Goal: Transaction & Acquisition: Purchase product/service

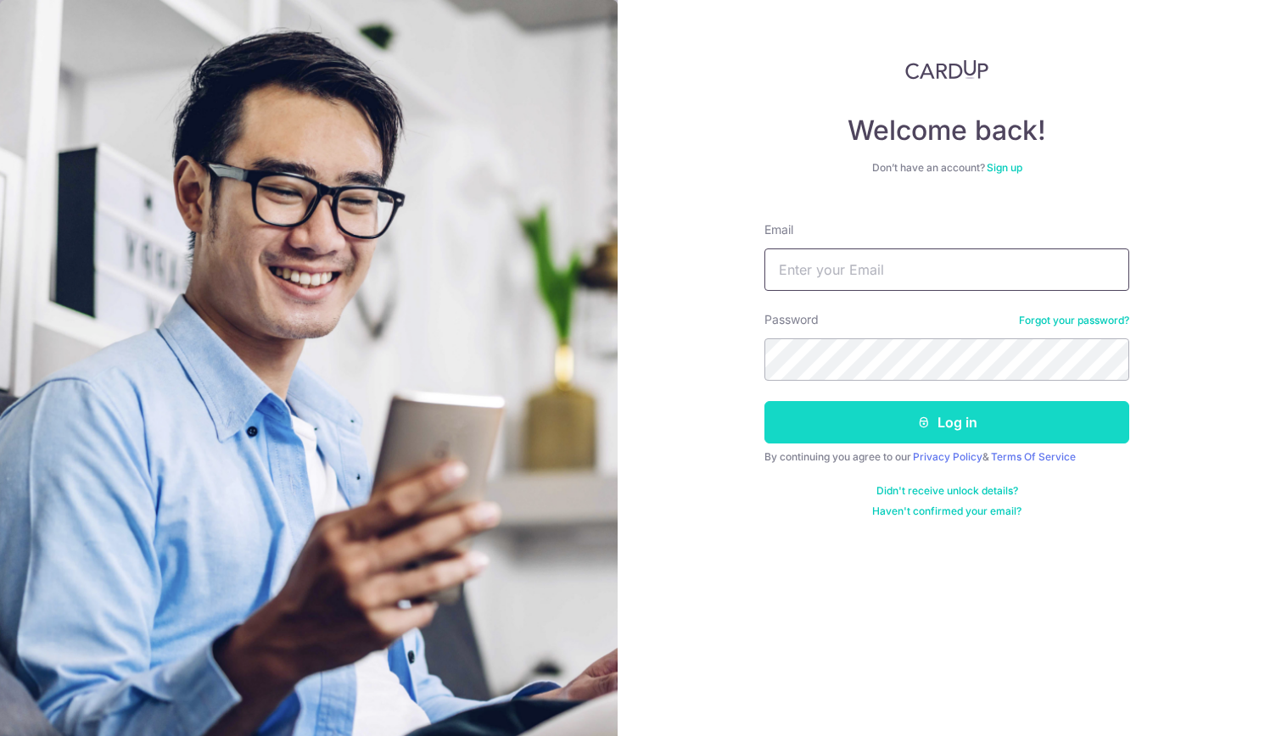
type input "[PERSON_NAME][EMAIL_ADDRESS][DOMAIN_NAME]"
click at [869, 425] on button "Log in" at bounding box center [946, 422] width 365 height 42
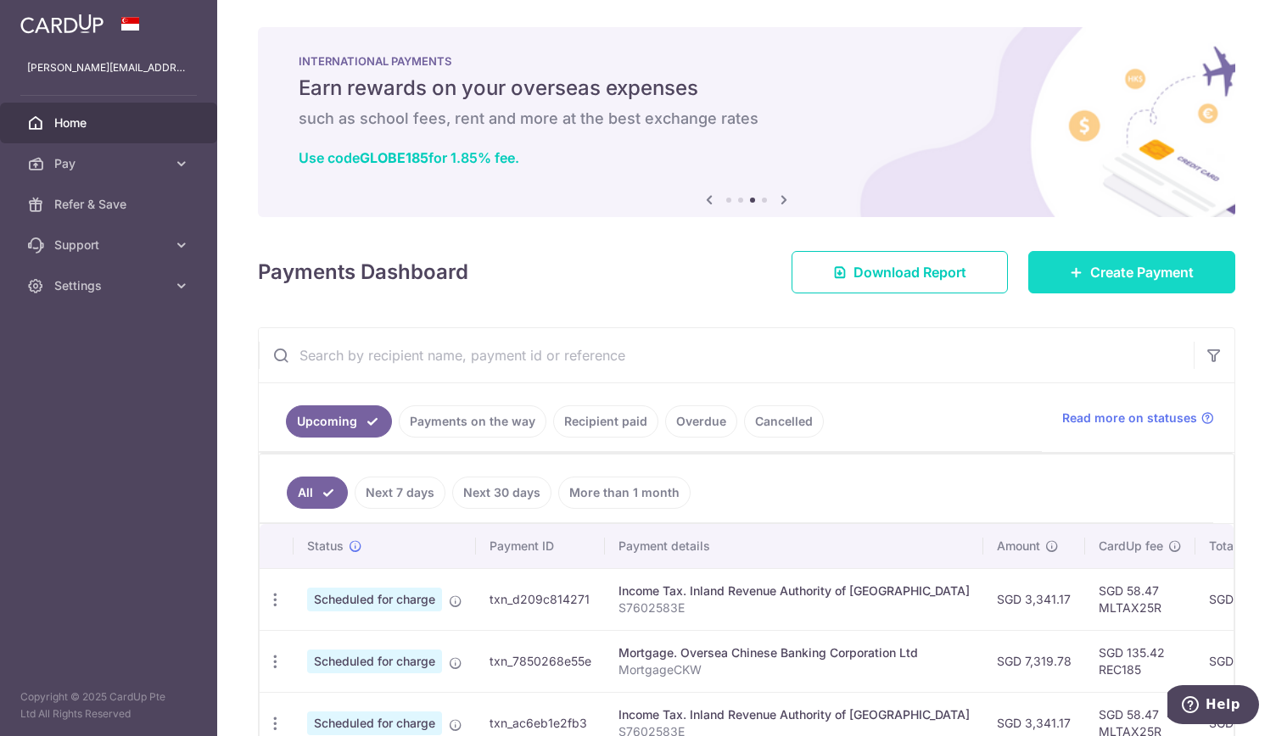
click at [1120, 265] on span "Create Payment" at bounding box center [1142, 272] width 104 height 20
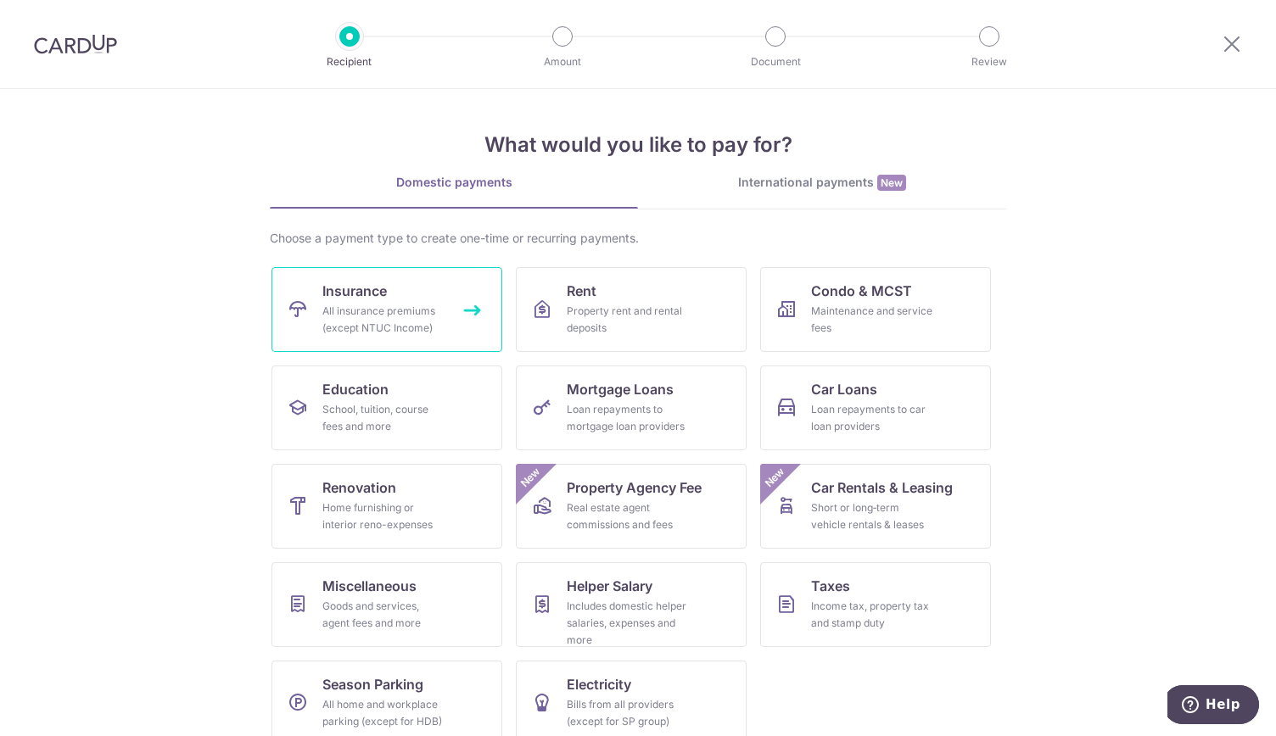
click at [404, 340] on link "Insurance All insurance premiums (except NTUC Income)" at bounding box center [387, 309] width 231 height 85
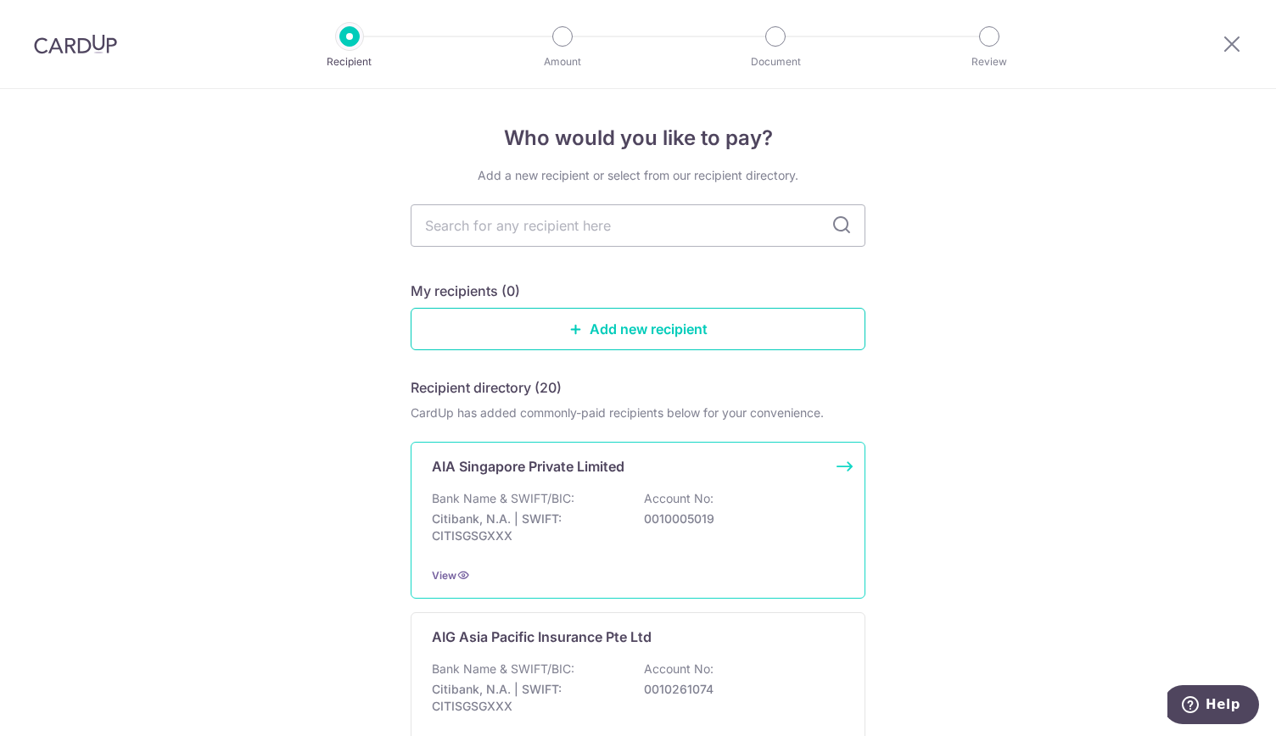
click at [518, 499] on p "Bank Name & SWIFT/BIC:" at bounding box center [503, 498] width 143 height 17
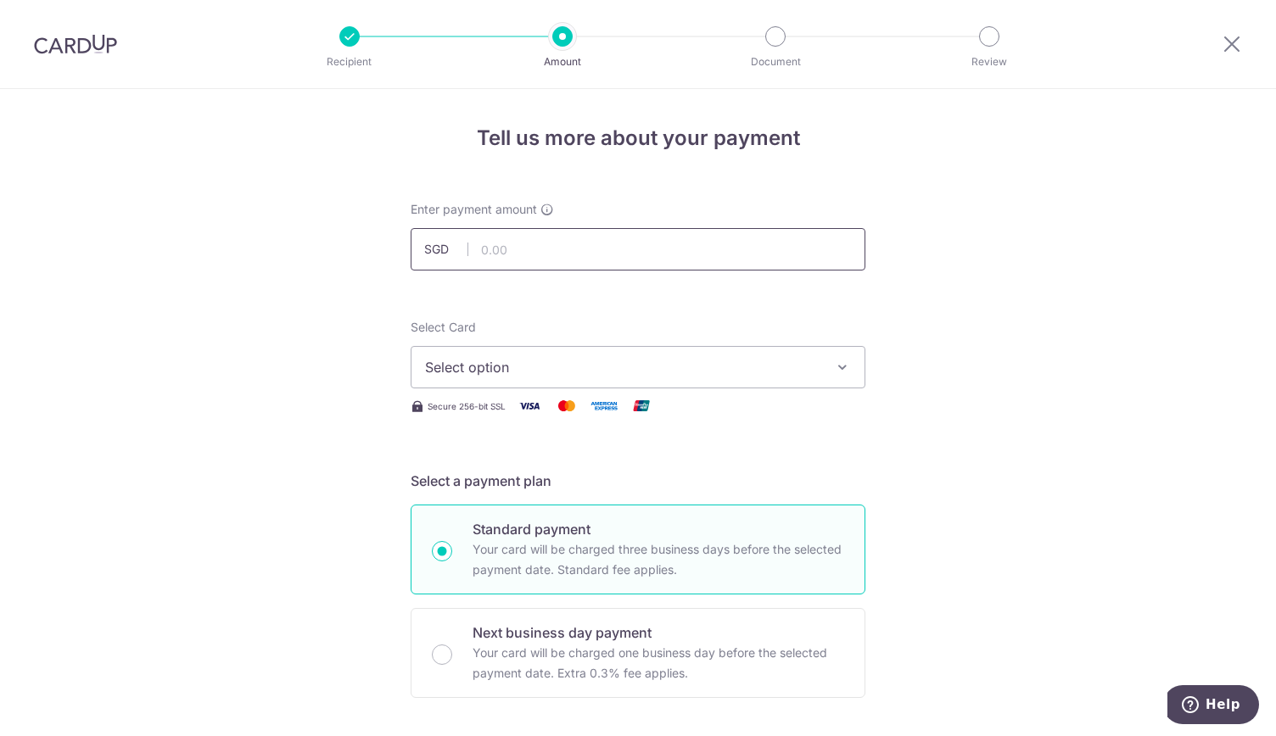
click at [626, 257] on input "text" at bounding box center [638, 249] width 455 height 42
click at [641, 240] on input "text" at bounding box center [638, 249] width 455 height 42
type input "1,543.13"
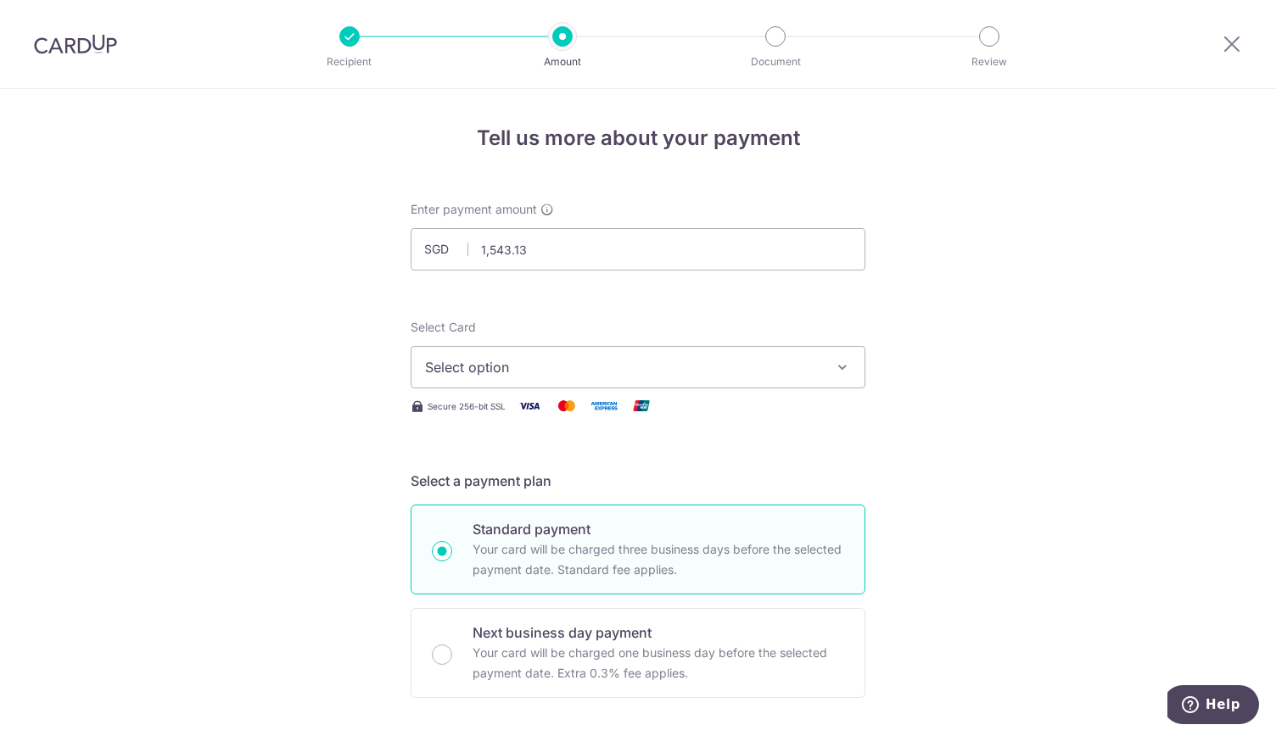
click at [788, 373] on span "Select option" at bounding box center [622, 367] width 395 height 20
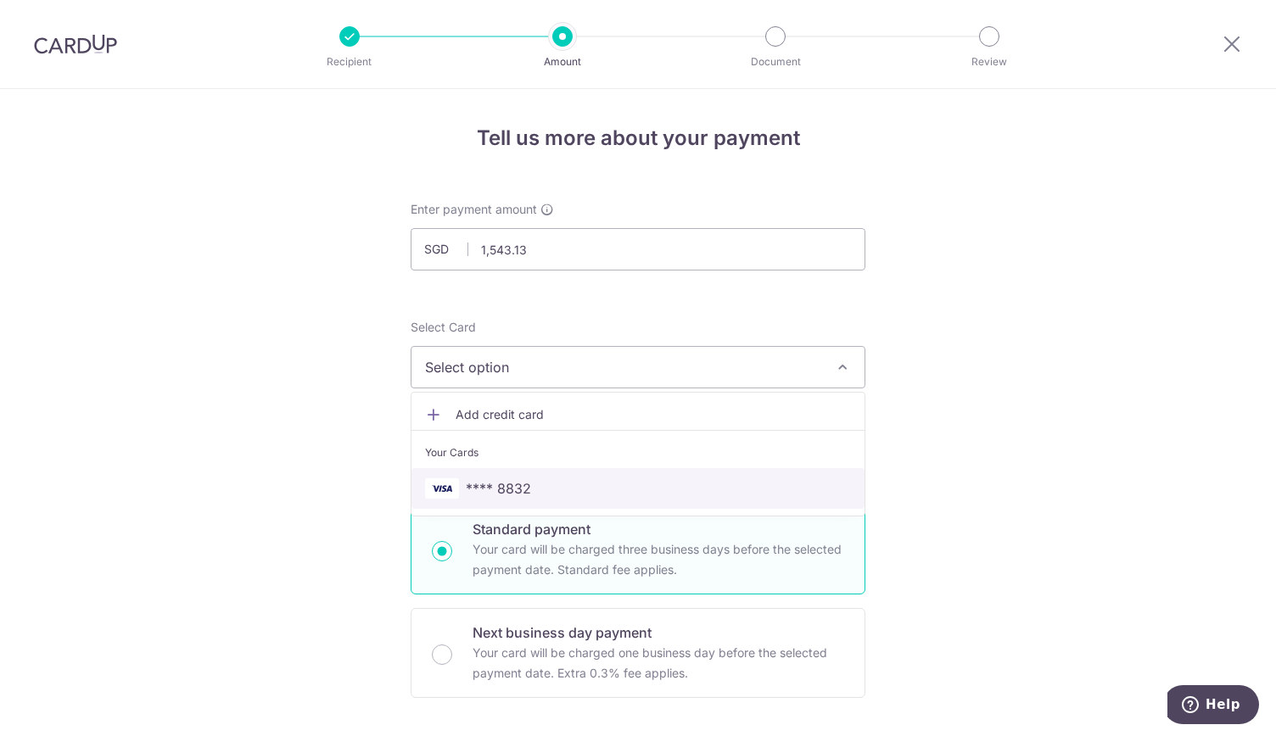
click at [529, 487] on span "**** 8832" at bounding box center [638, 489] width 426 height 20
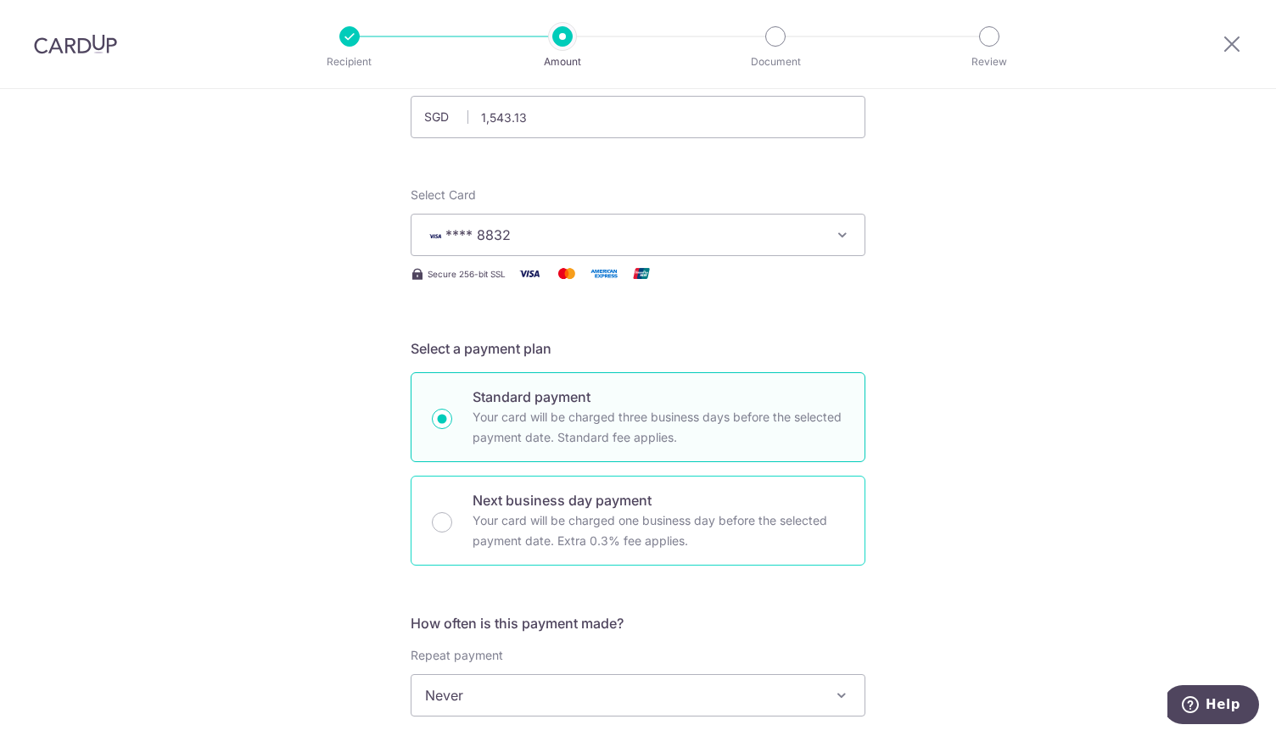
scroll to position [321, 0]
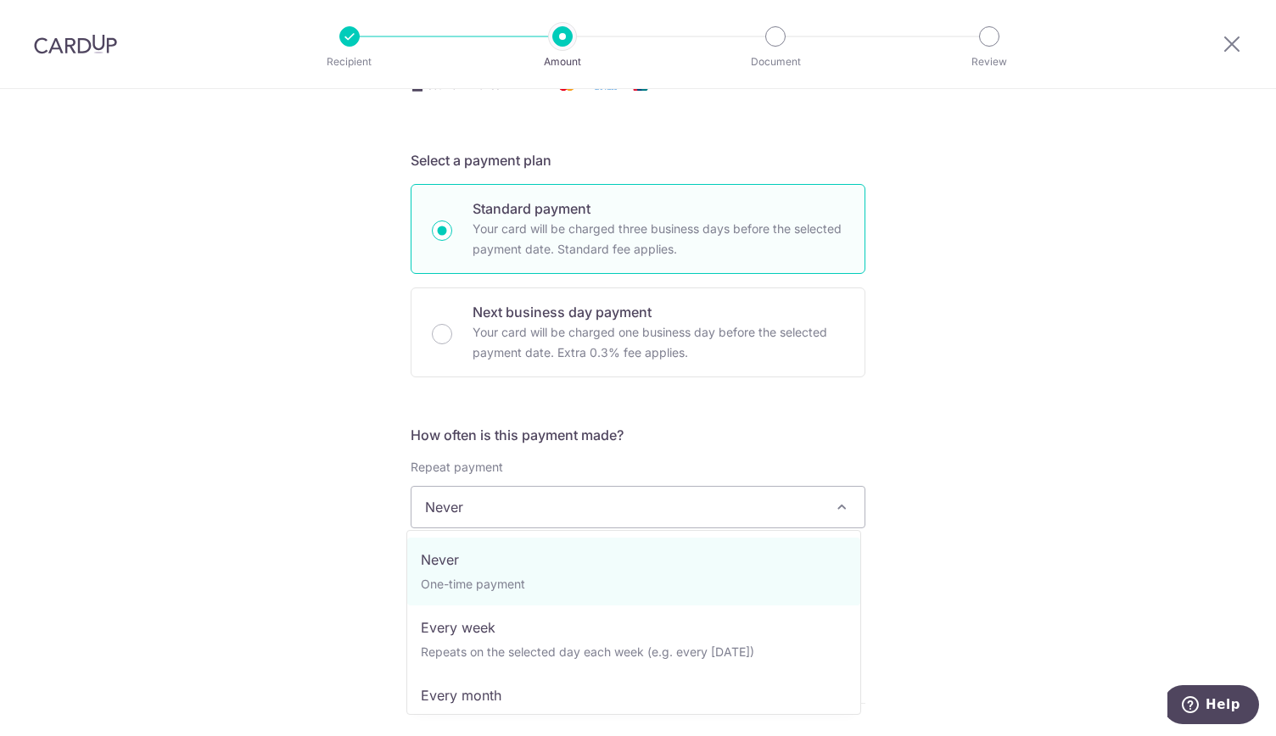
click at [675, 504] on span "Never" at bounding box center [638, 507] width 453 height 41
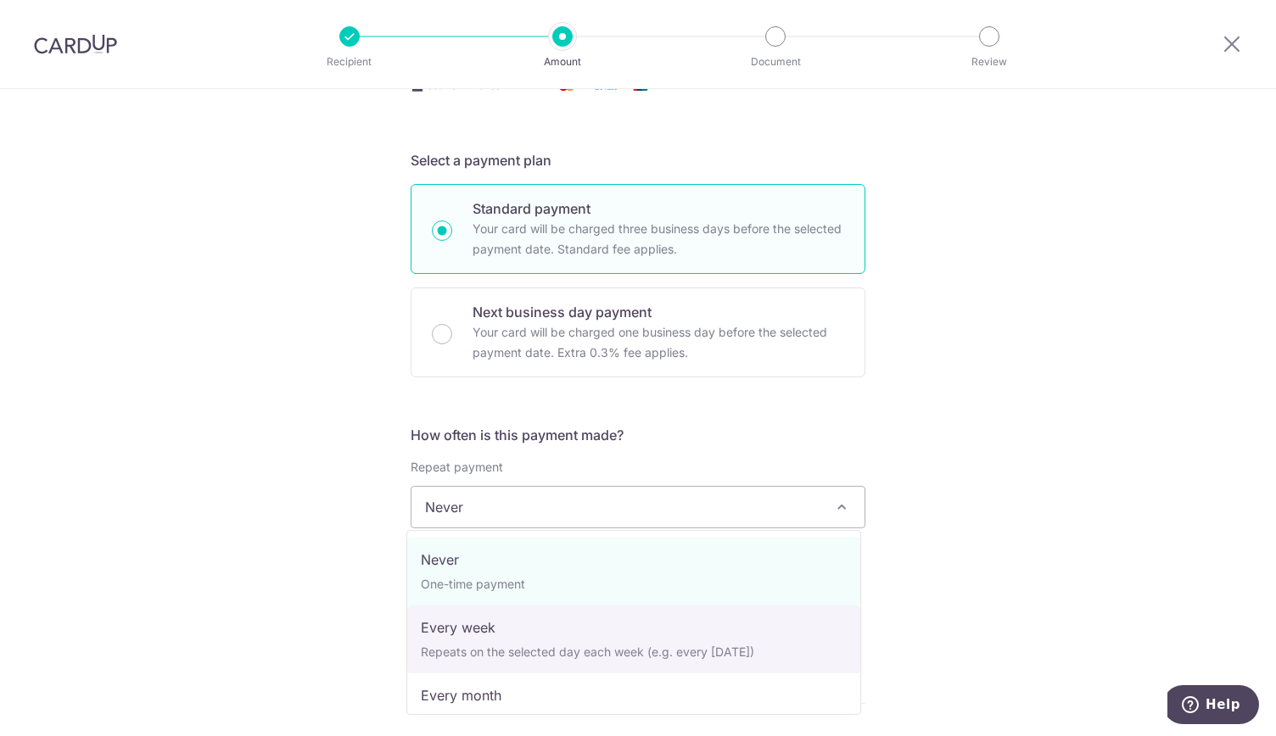
select select "2"
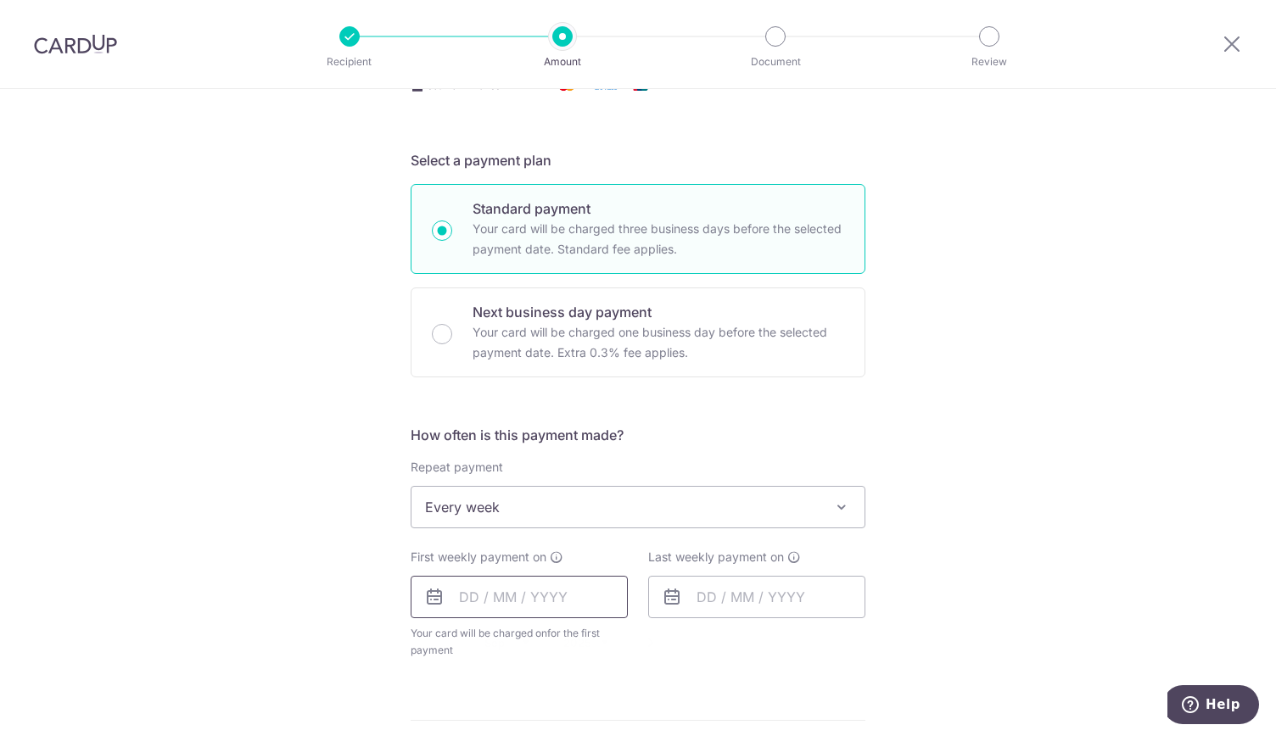
click at [527, 600] on input "text" at bounding box center [519, 597] width 217 height 42
click at [500, 596] on input "text" at bounding box center [519, 597] width 217 height 42
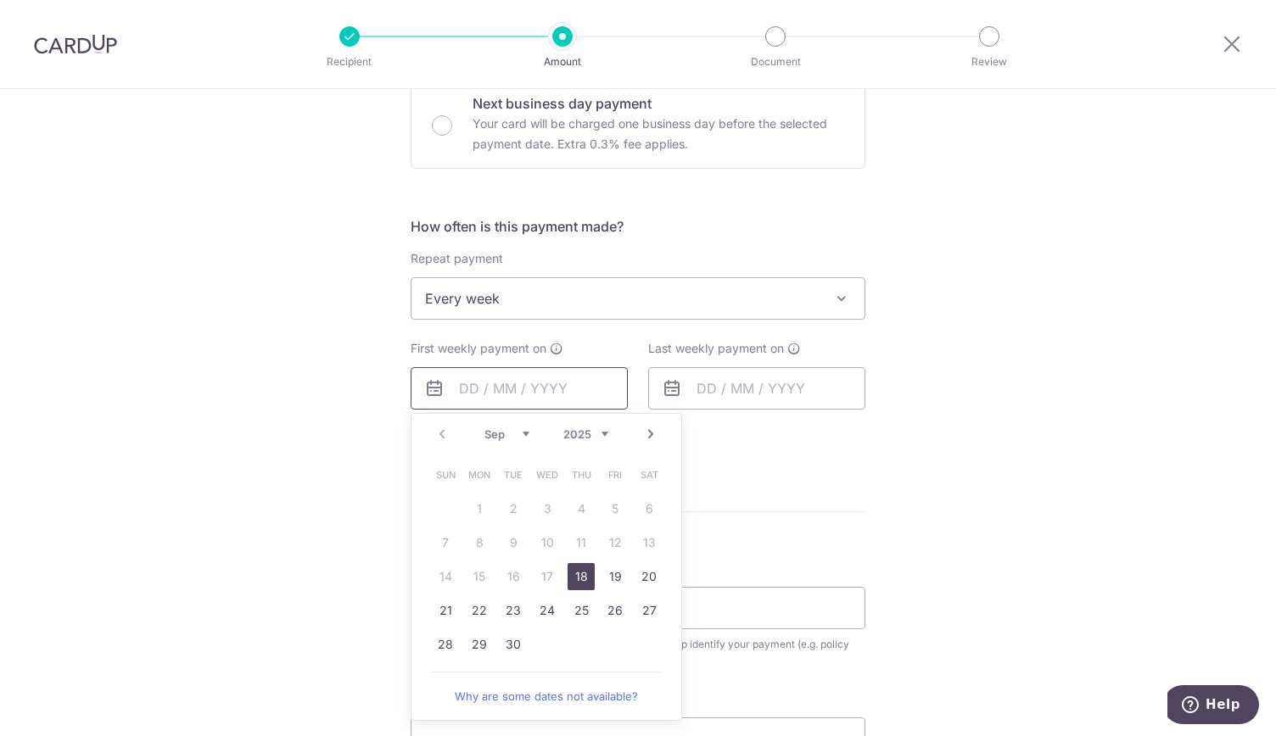
scroll to position [535, 0]
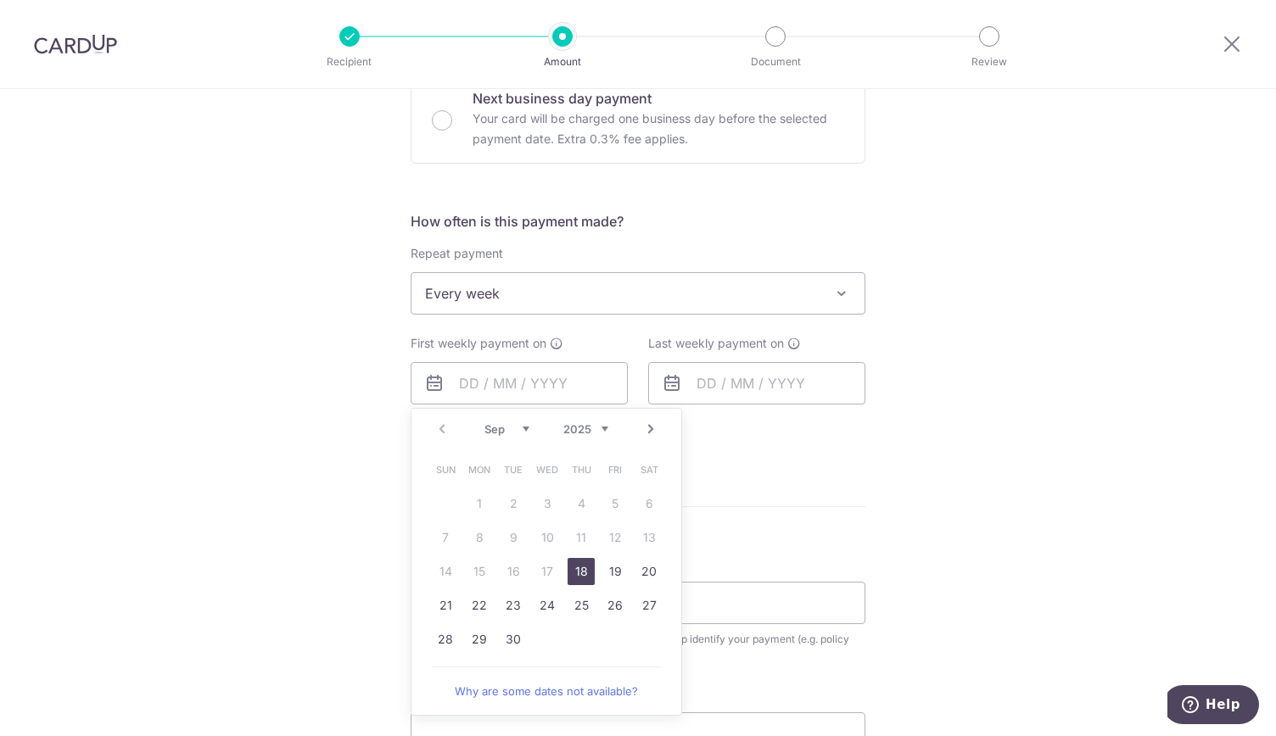
click at [572, 566] on link "18" at bounding box center [581, 571] width 27 height 27
type input "18/09/2025"
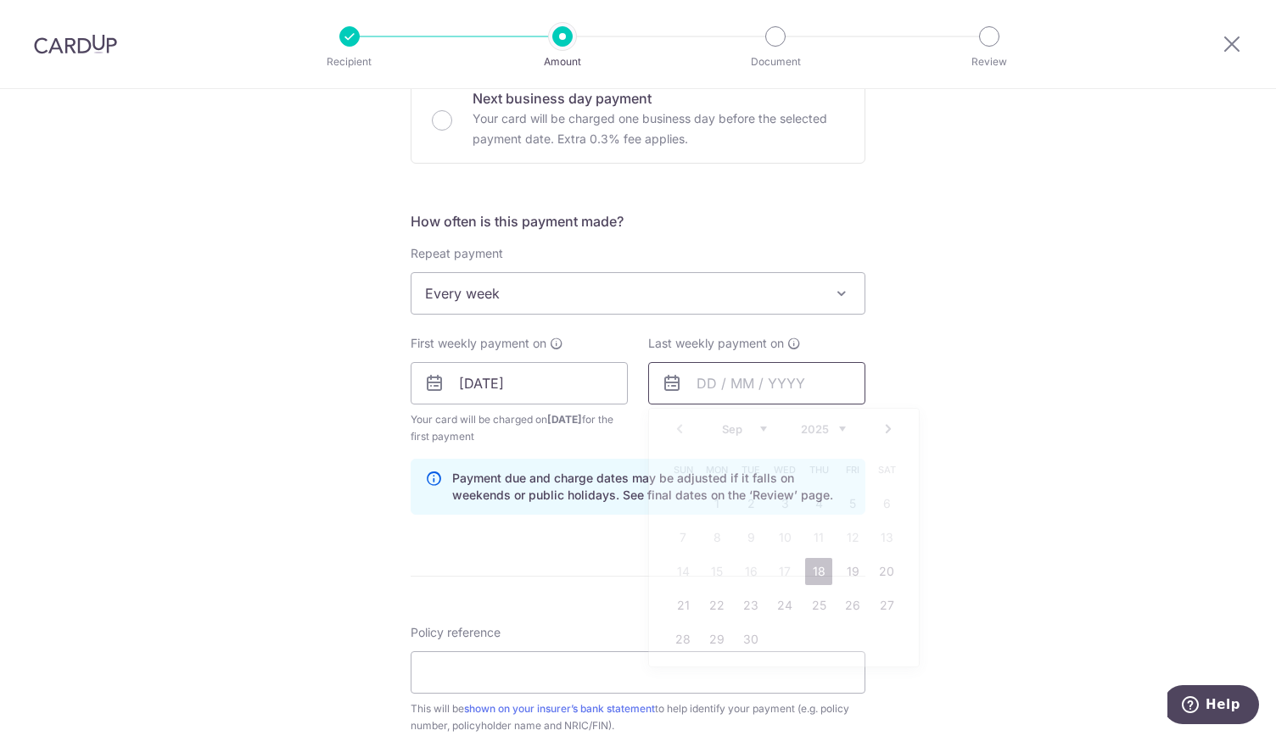
click at [752, 378] on input "text" at bounding box center [756, 383] width 217 height 42
click at [1036, 370] on div "Tell us more about your payment Enter payment amount SGD 1,543.13 1543.13 Selec…" at bounding box center [638, 365] width 1276 height 1621
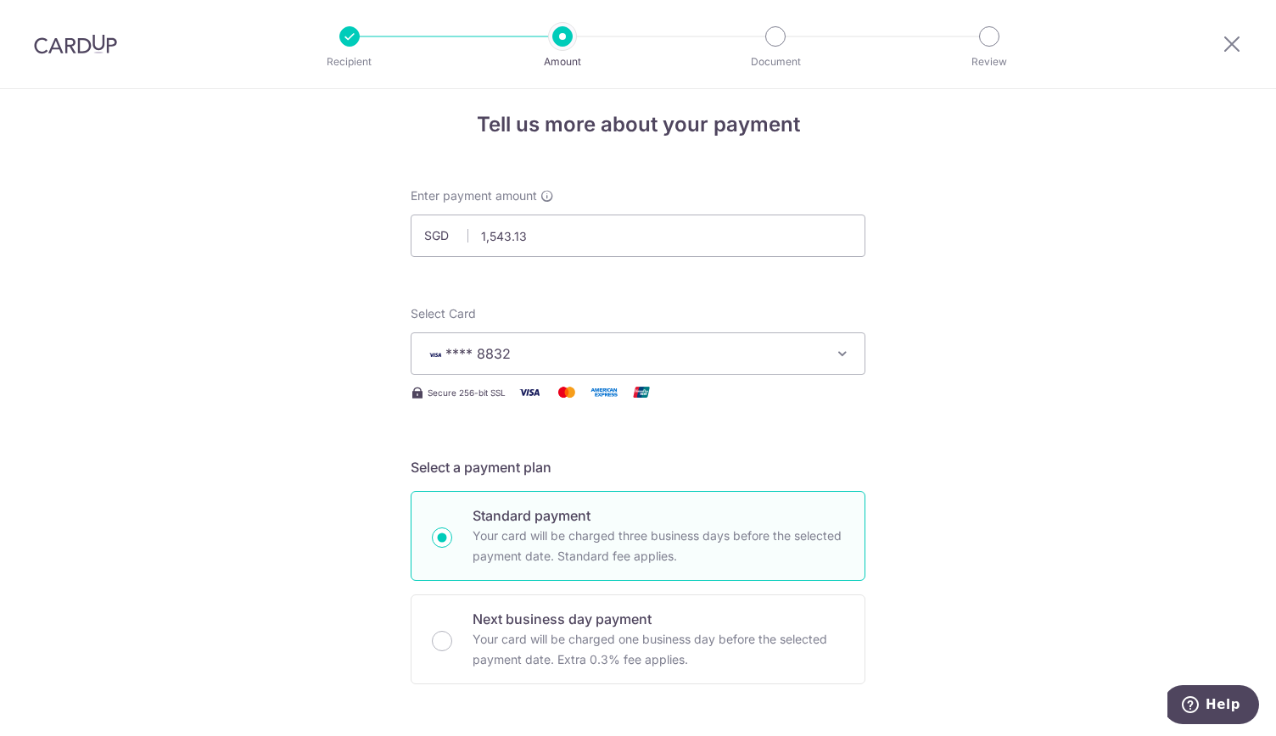
scroll to position [8, 0]
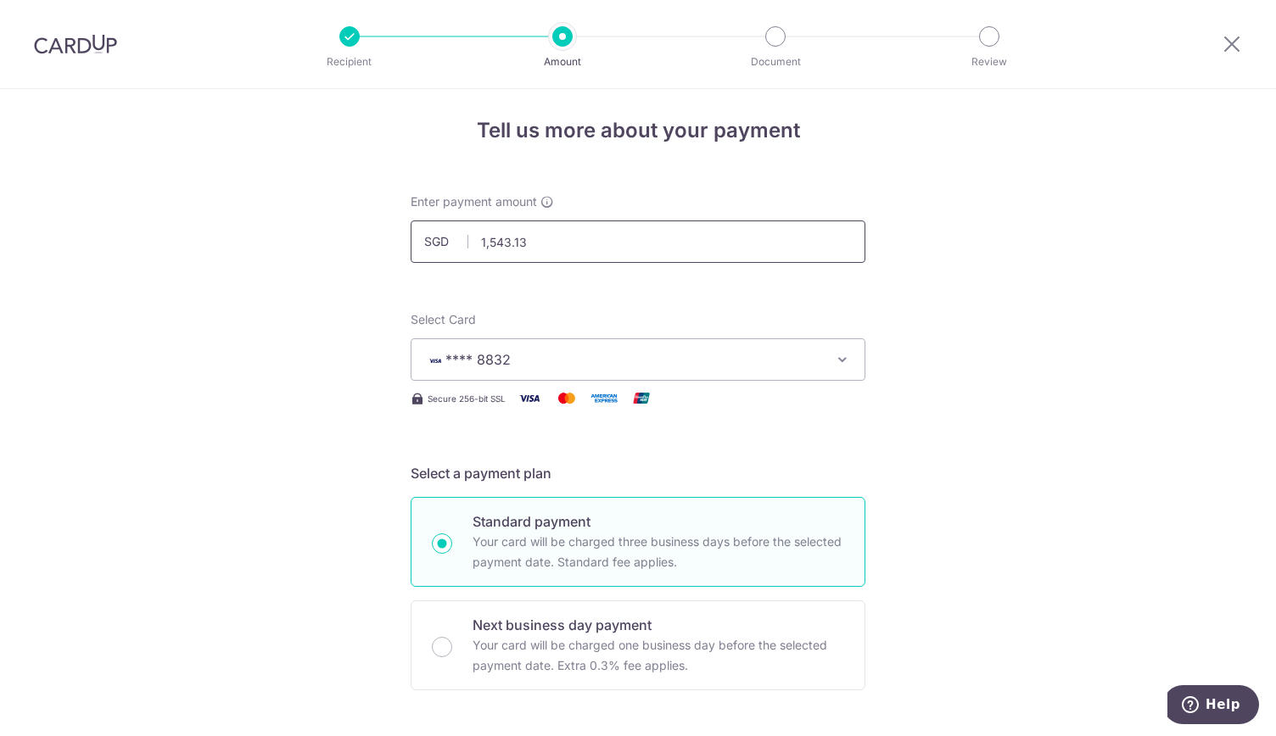
click at [548, 242] on input "1,543.13" at bounding box center [638, 242] width 455 height 42
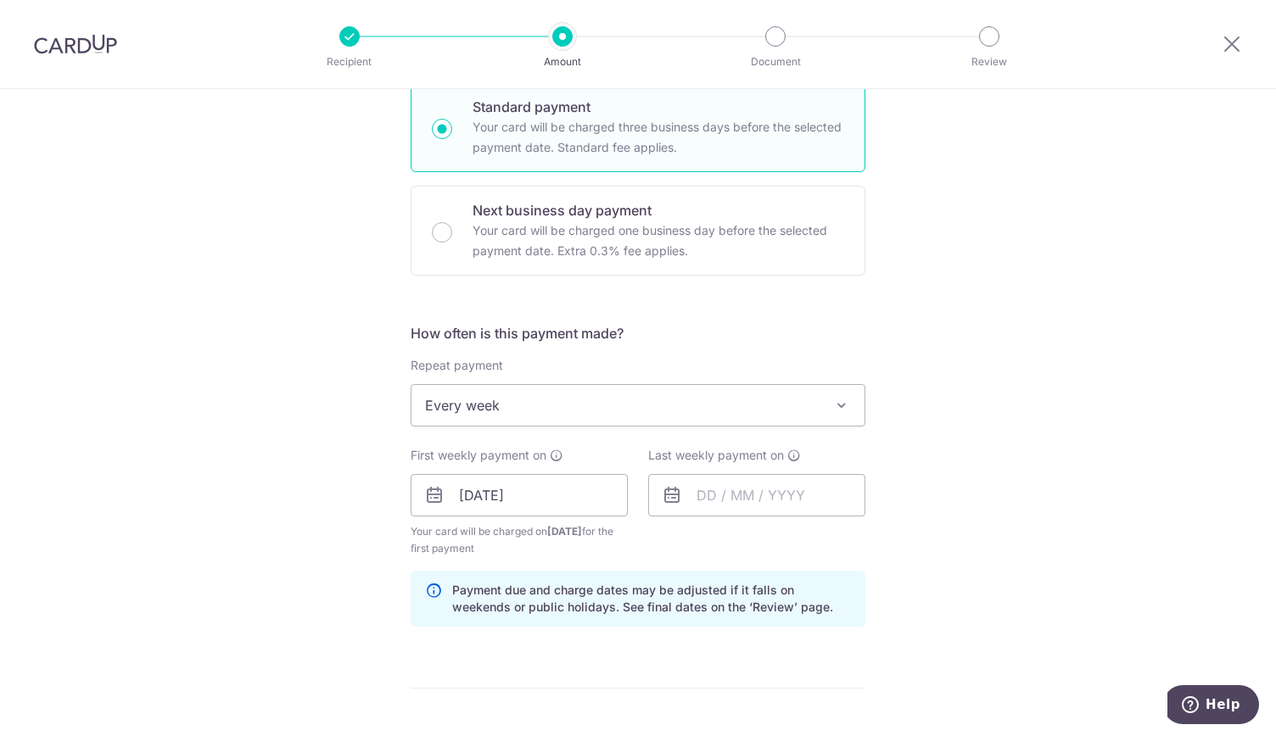
scroll to position [423, 0]
type input "1,028.75"
click at [704, 493] on input "text" at bounding box center [756, 494] width 217 height 42
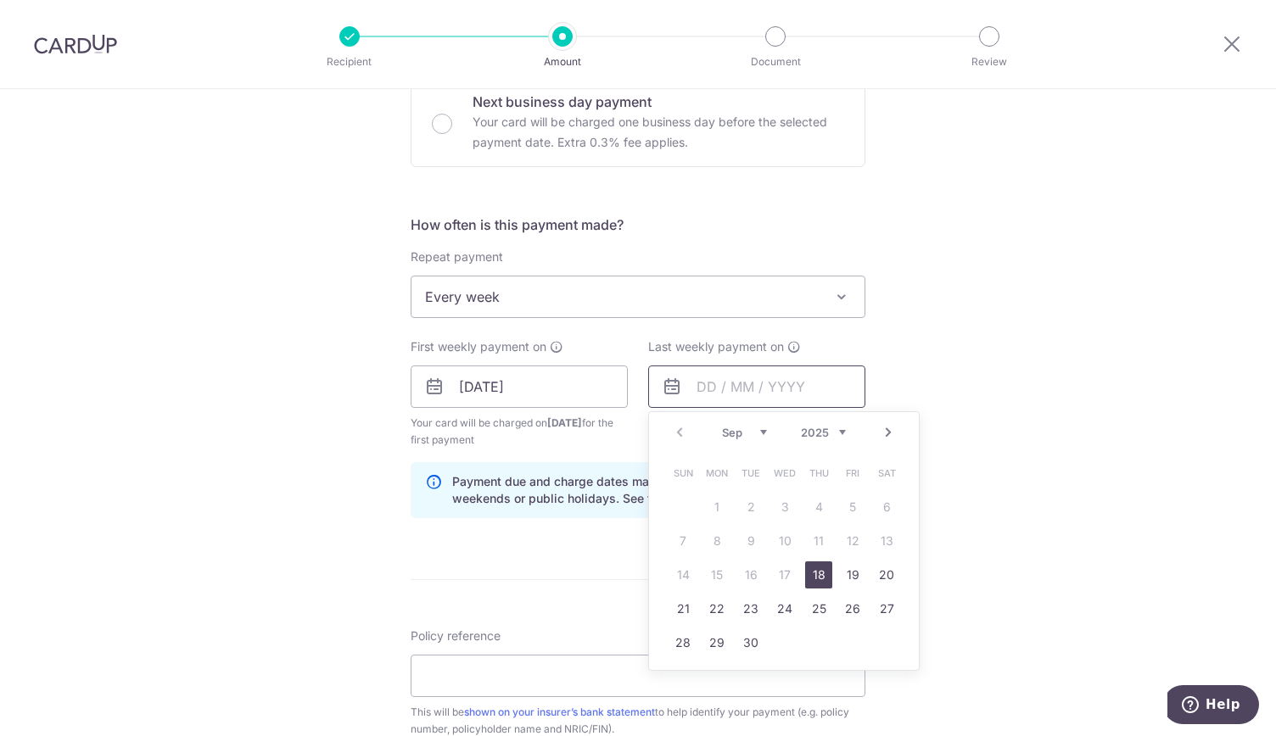
scroll to position [554, 0]
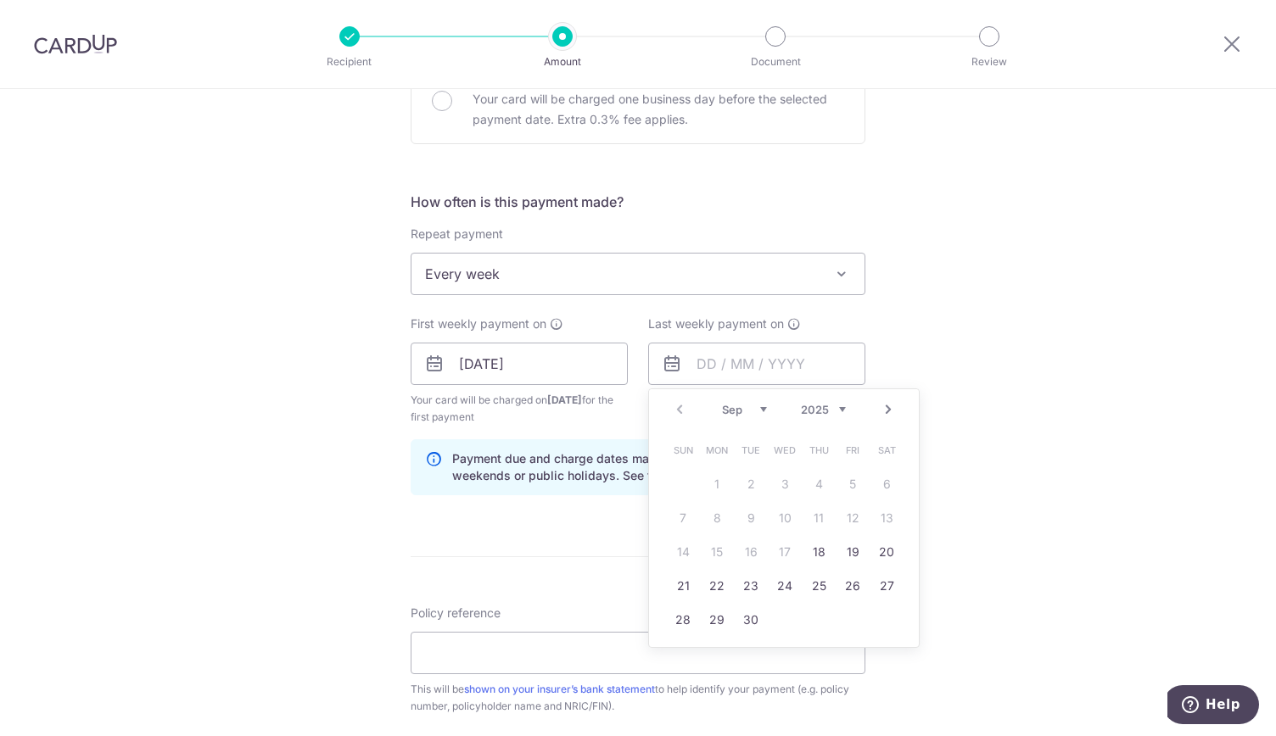
click at [883, 409] on link "Next" at bounding box center [888, 410] width 20 height 20
click at [674, 410] on link "Prev" at bounding box center [679, 410] width 20 height 20
click at [882, 403] on link "Next" at bounding box center [888, 410] width 20 height 20
click at [860, 478] on link "3" at bounding box center [852, 484] width 27 height 27
type input "03/10/2025"
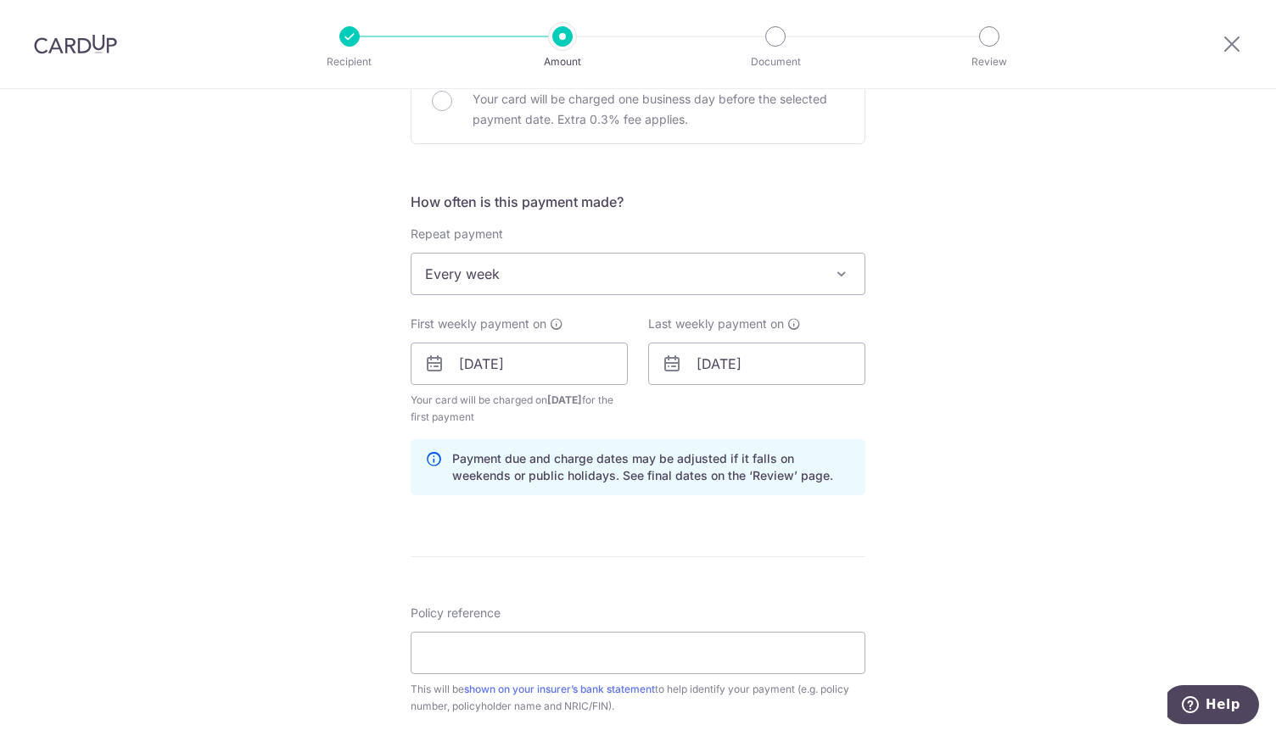
click at [965, 441] on div "Tell us more about your payment Enter payment amount SGD 1,028.75 1028.75 Selec…" at bounding box center [638, 345] width 1276 height 1621
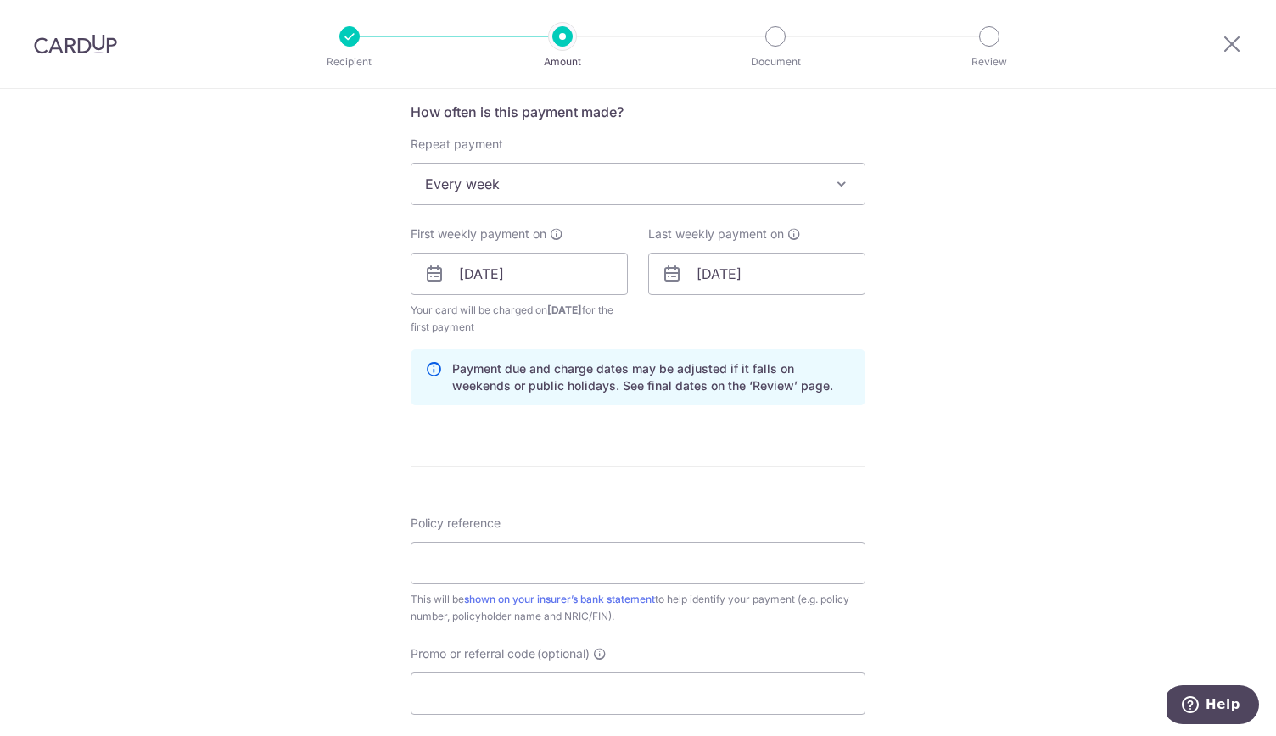
scroll to position [647, 0]
click at [681, 563] on input "Policy reference" at bounding box center [638, 561] width 455 height 42
type input "L547652571"
click at [984, 539] on div "Tell us more about your payment Enter payment amount SGD 1,028.75 1028.75 Selec…" at bounding box center [638, 253] width 1276 height 1621
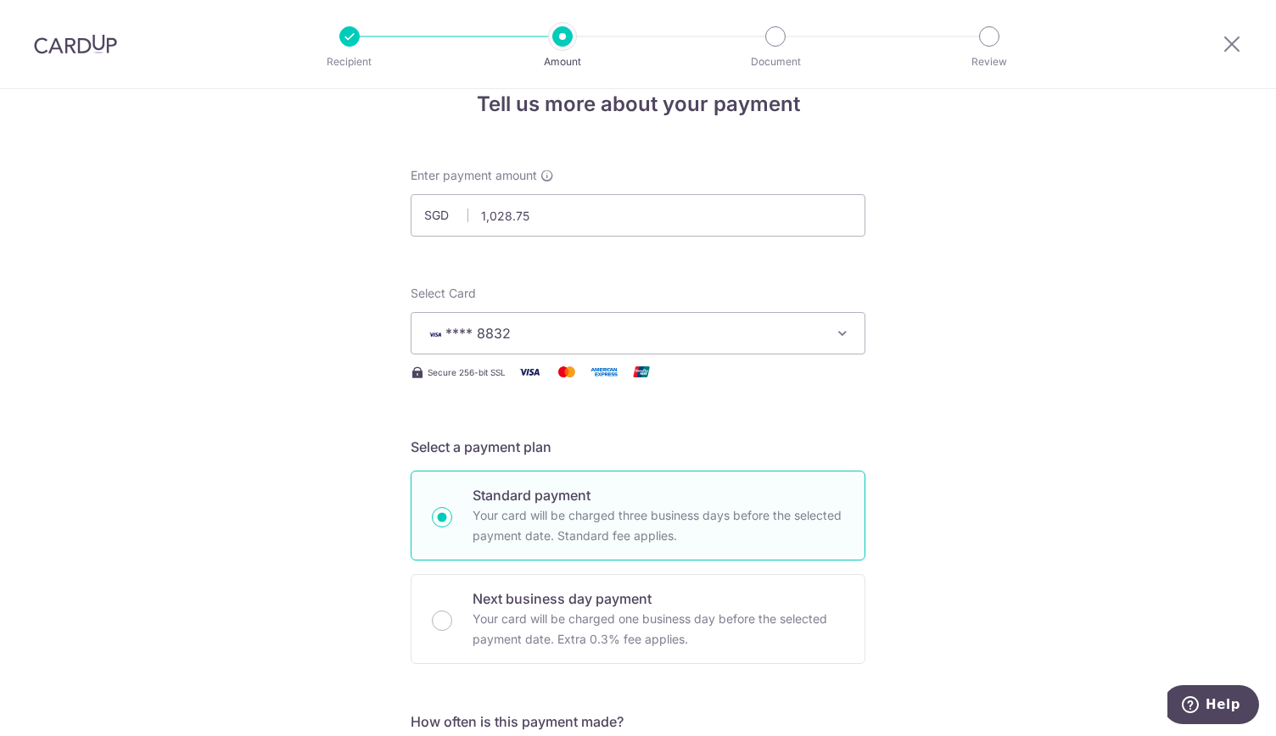
scroll to position [35, 0]
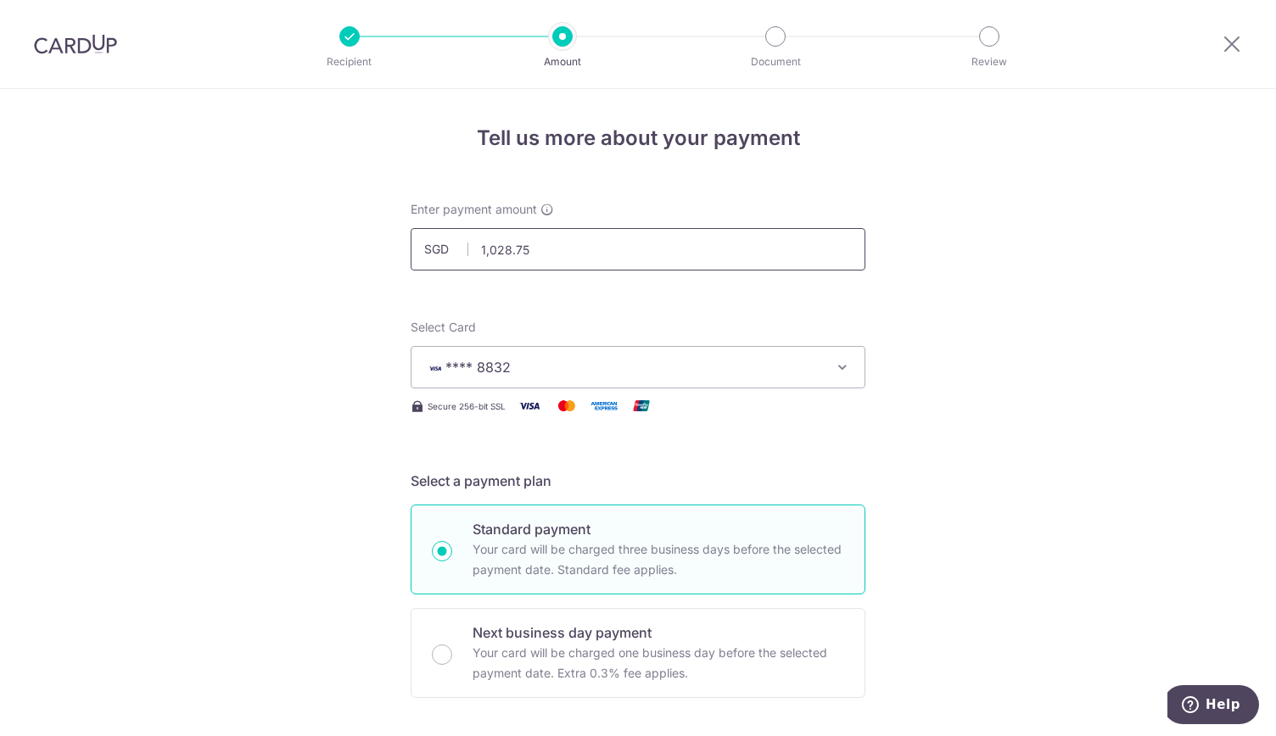
click at [653, 259] on input "1,028.75" at bounding box center [638, 249] width 455 height 42
click at [523, 242] on input "1,028.75" at bounding box center [638, 249] width 455 height 42
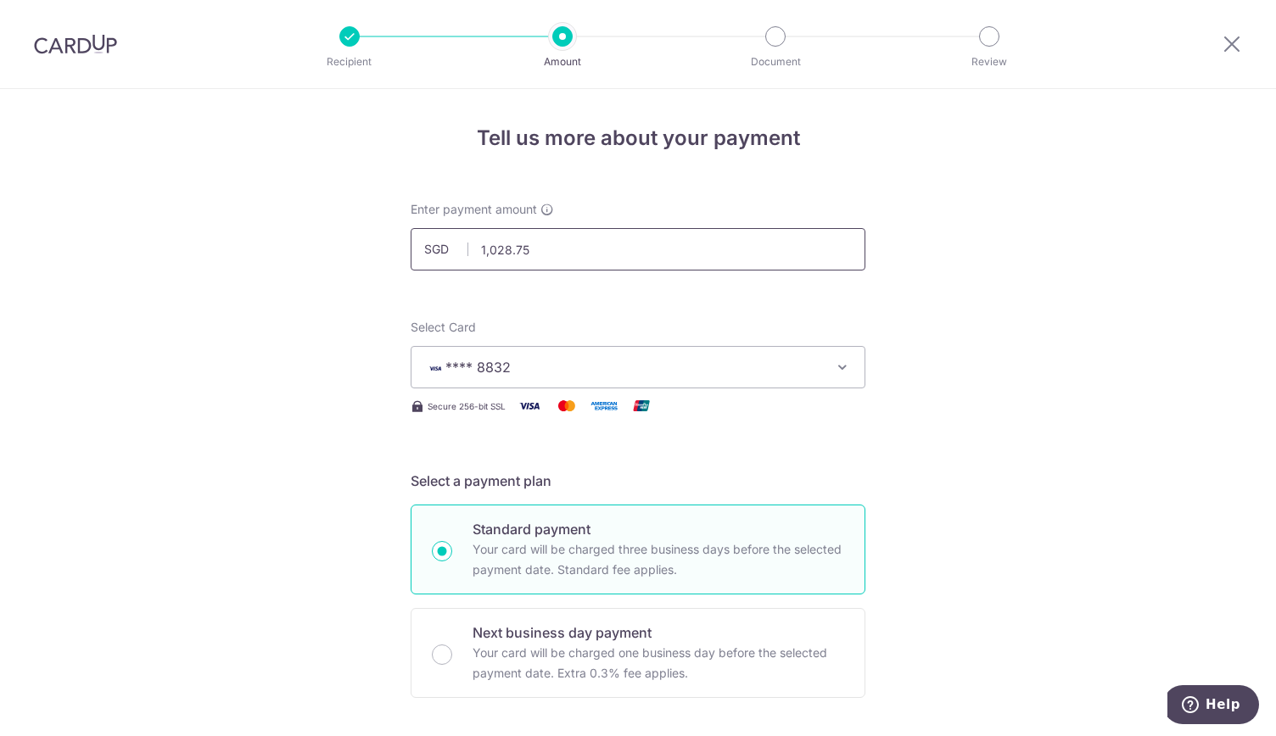
click at [523, 242] on input "1,028.75" at bounding box center [638, 249] width 455 height 42
type input "1,543.13"
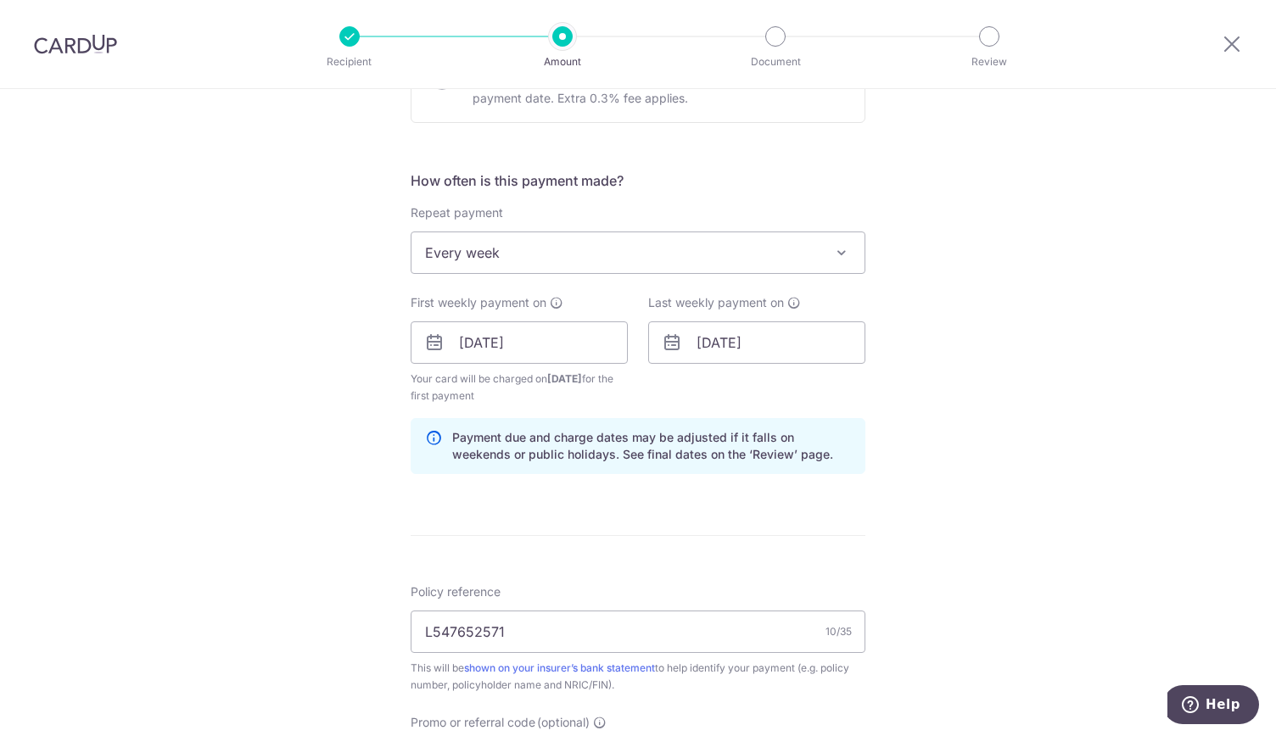
scroll to position [596, 0]
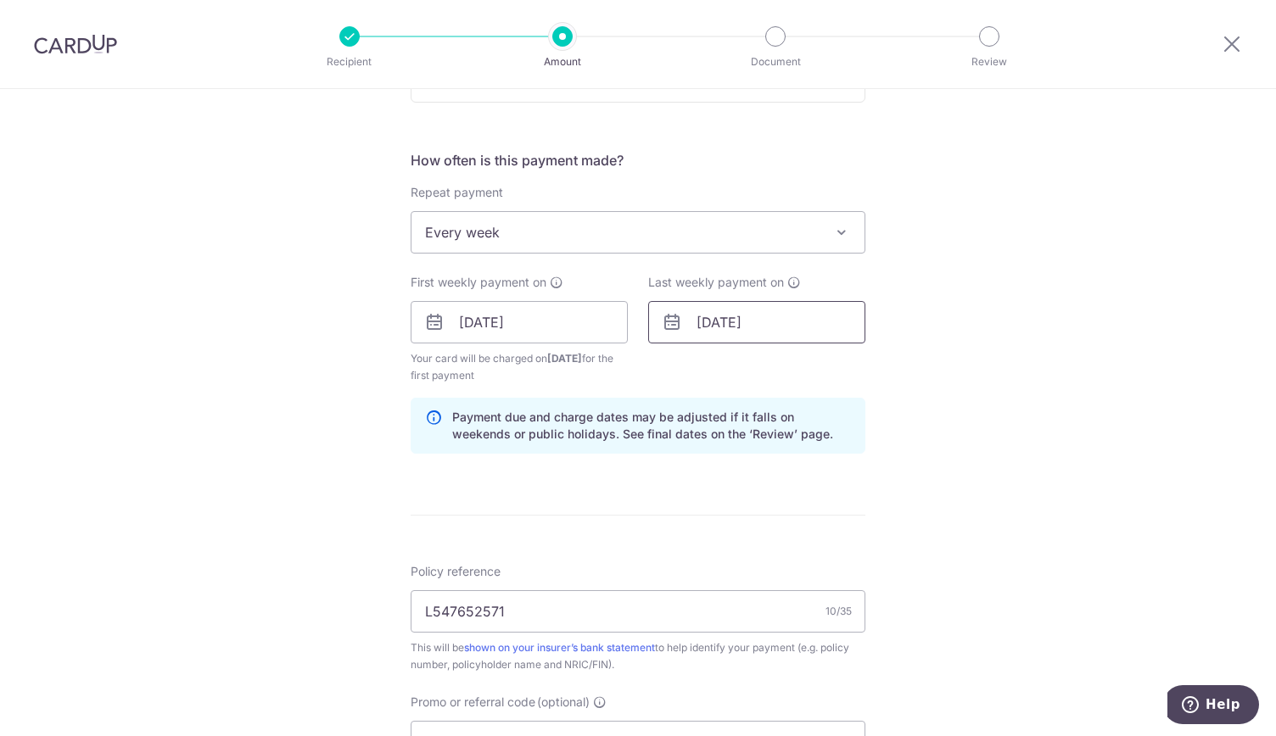
click at [719, 325] on input "03/10/2025" at bounding box center [756, 322] width 217 height 42
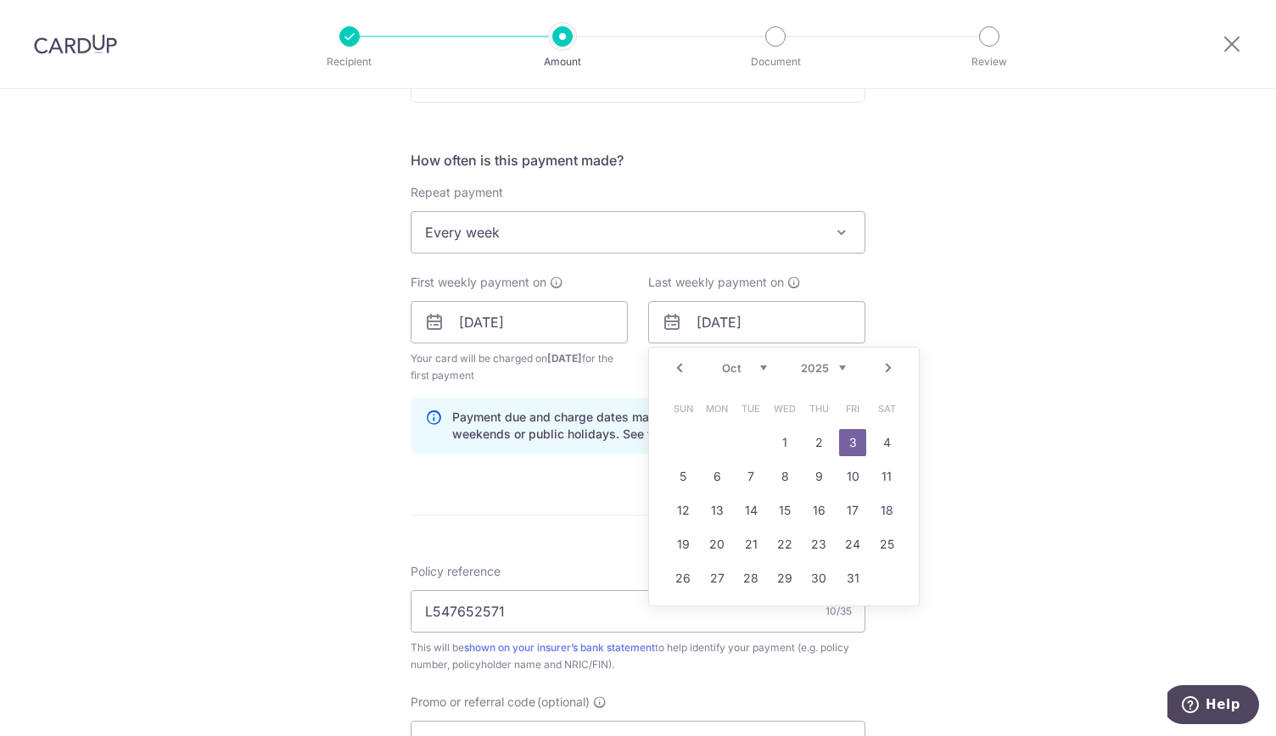
click at [669, 364] on link "Prev" at bounding box center [679, 368] width 20 height 20
click at [842, 540] on link "26" at bounding box center [852, 544] width 27 height 27
type input "26/09/2025"
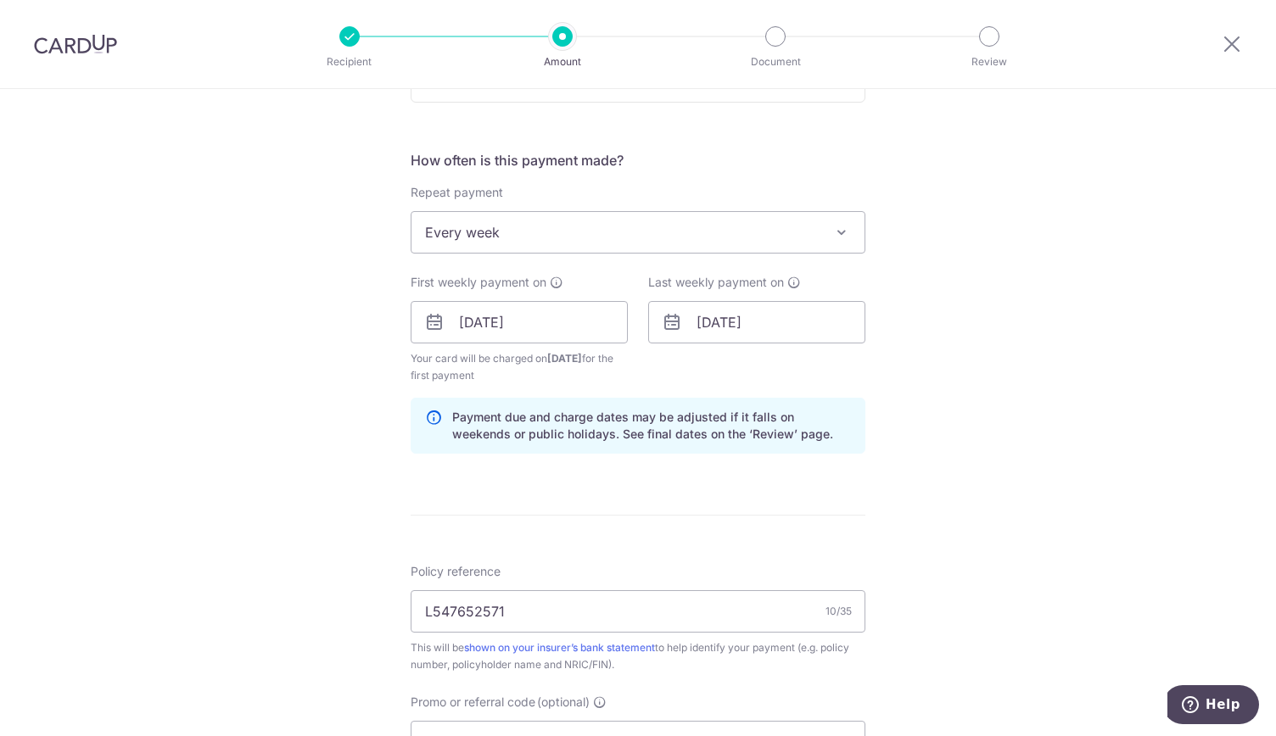
click at [1025, 464] on div "Tell us more about your payment Enter payment amount SGD 1,543.13 1543.13 Selec…" at bounding box center [638, 303] width 1276 height 1621
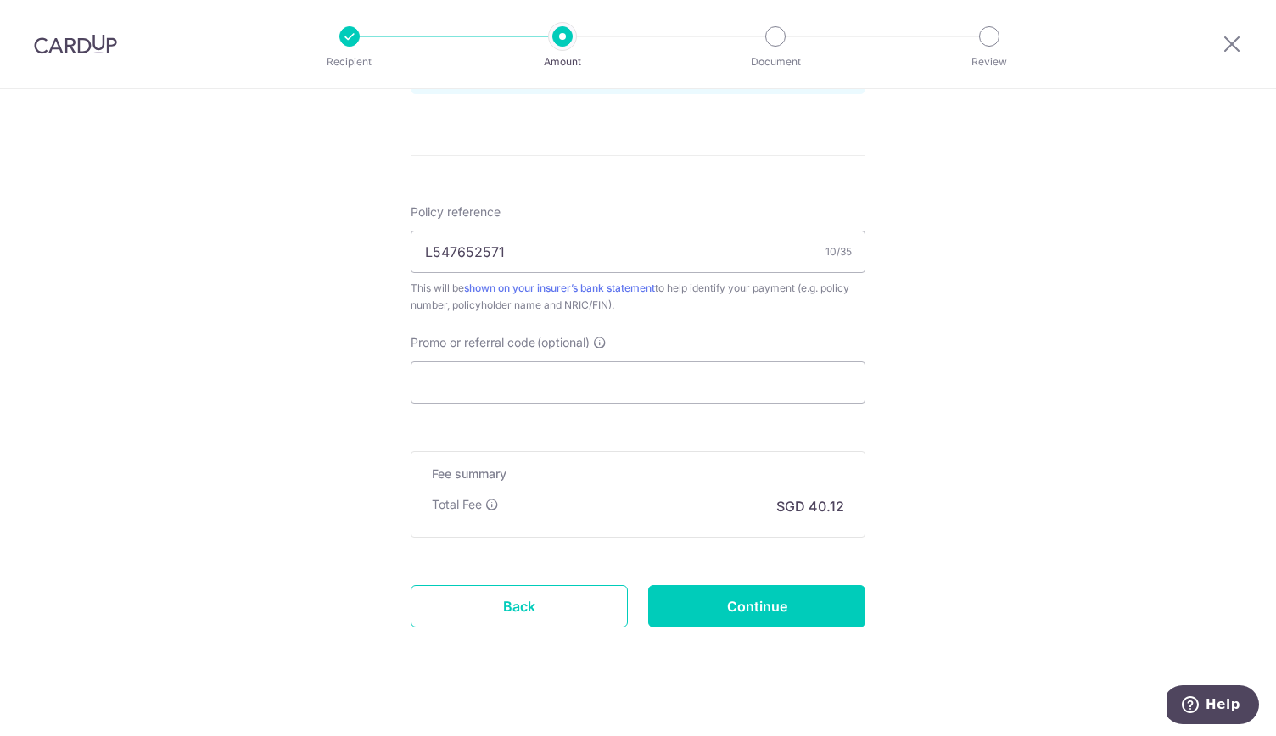
scroll to position [970, 0]
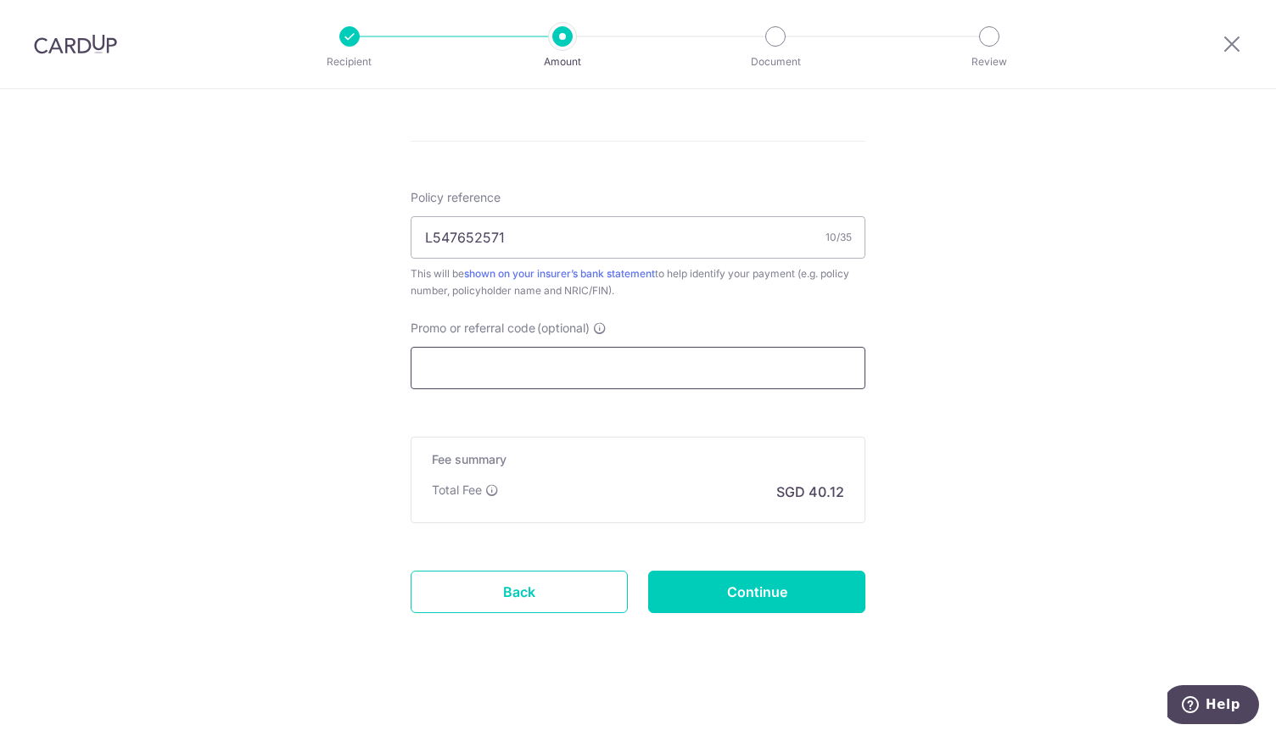
click at [660, 378] on input "Promo or referral code (optional)" at bounding box center [638, 368] width 455 height 42
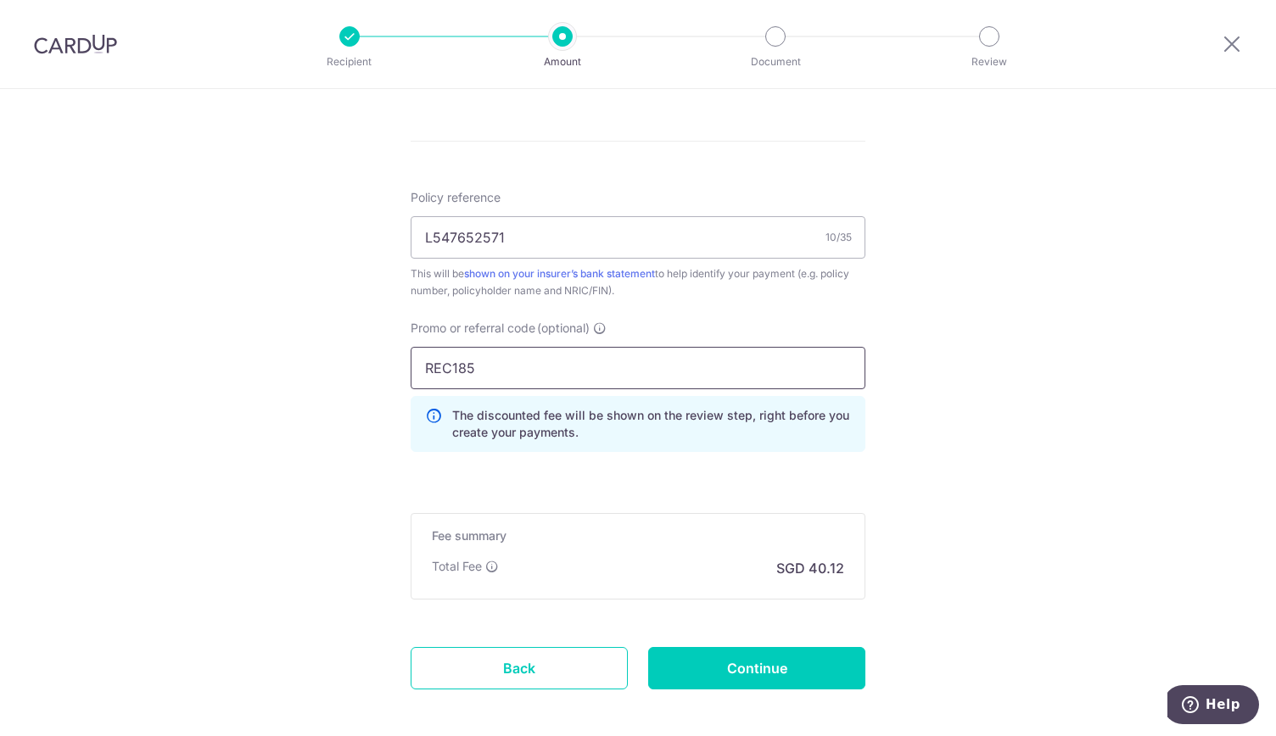
type input "REC185"
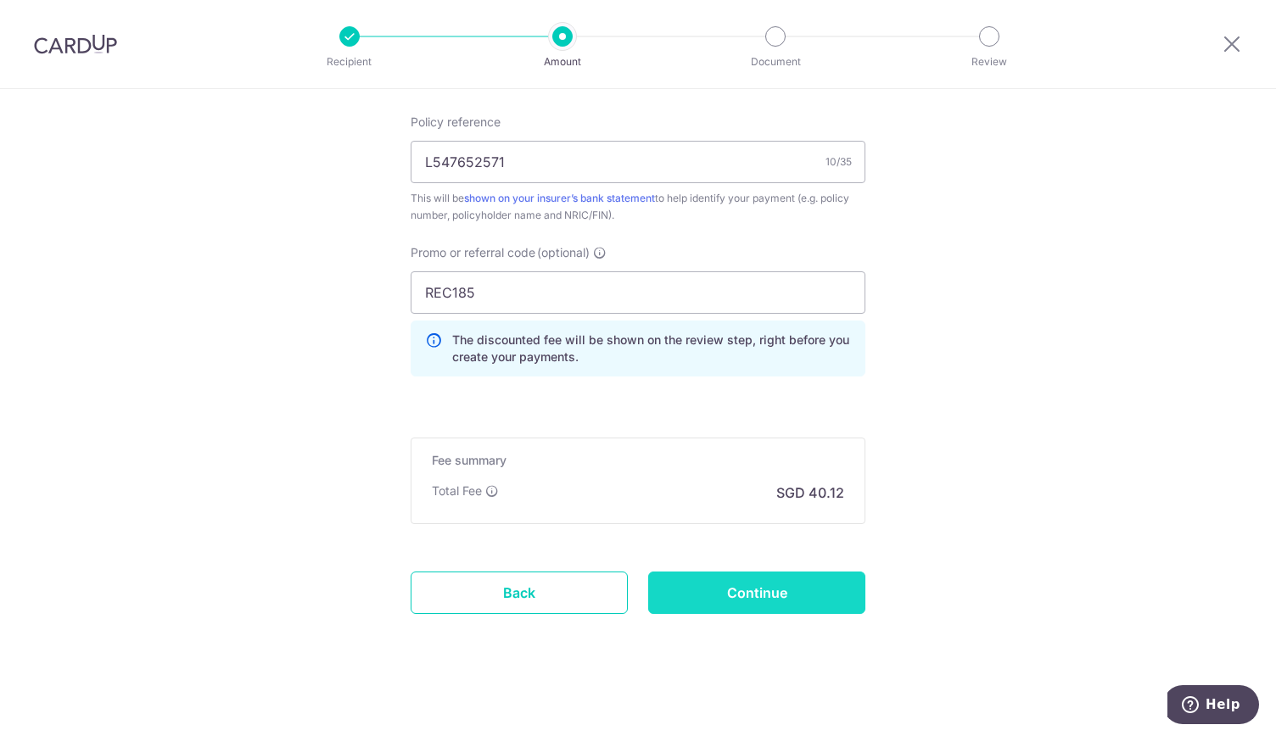
click at [786, 593] on input "Continue" at bounding box center [756, 593] width 217 height 42
type input "Create Schedule"
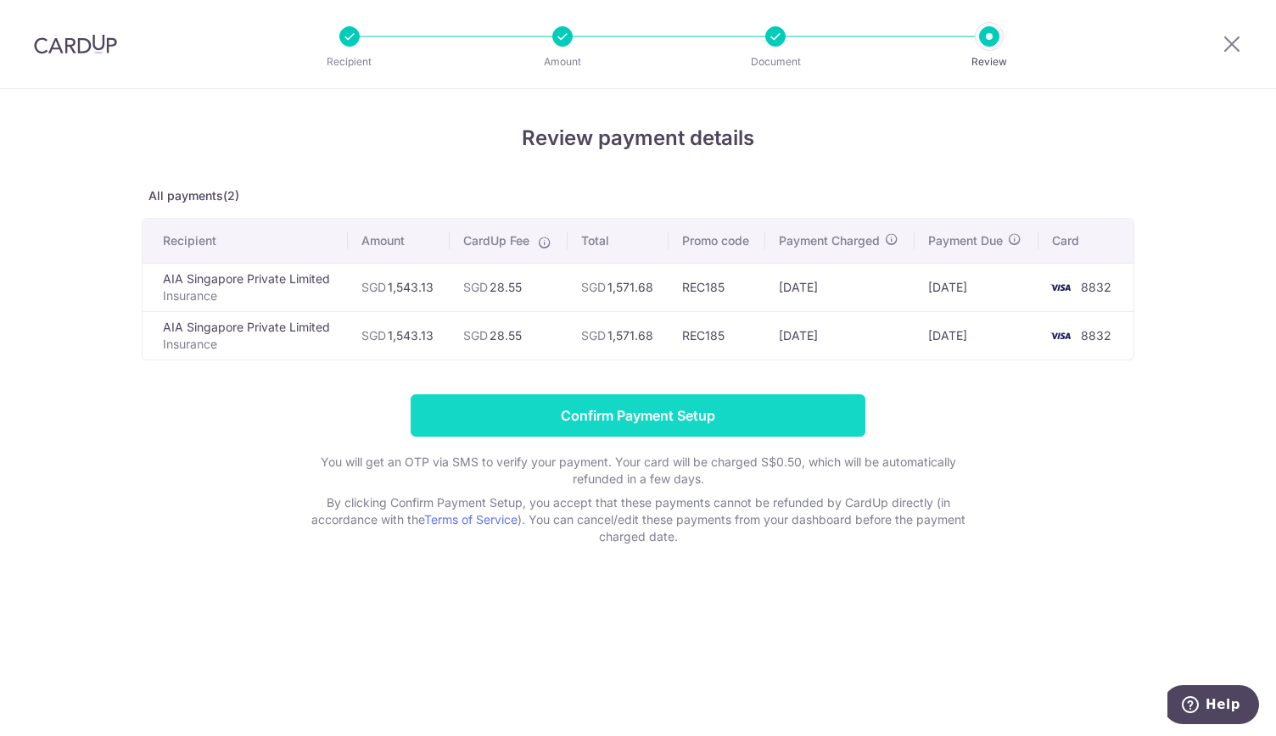
click at [774, 405] on input "Confirm Payment Setup" at bounding box center [638, 416] width 455 height 42
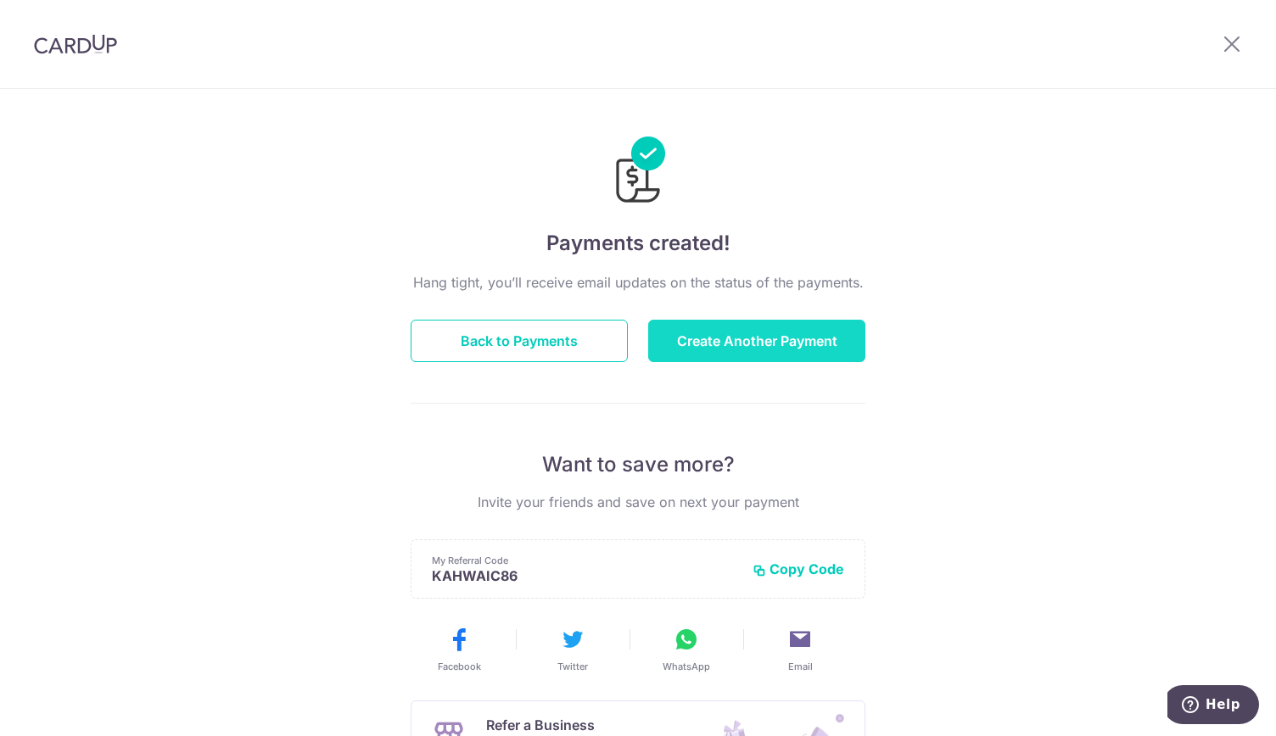
click at [768, 339] on button "Create Another Payment" at bounding box center [756, 341] width 217 height 42
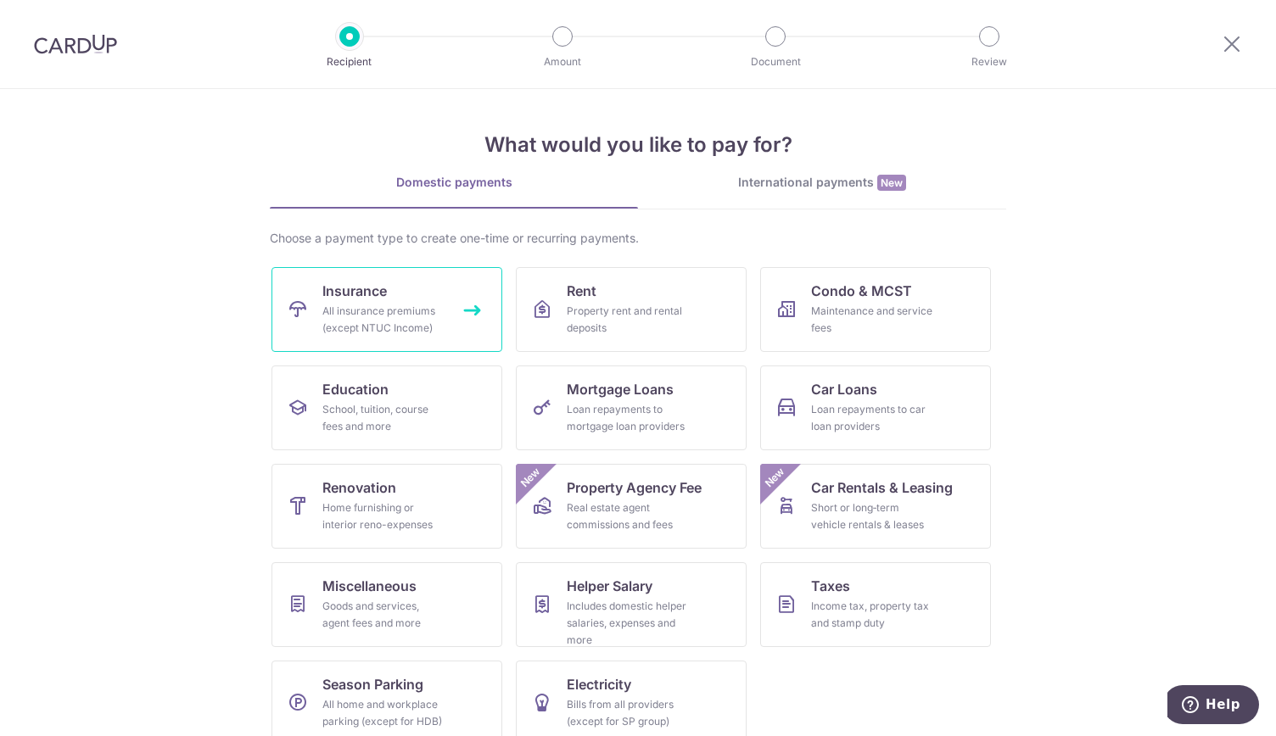
click at [366, 284] on span "Insurance" at bounding box center [354, 291] width 64 height 20
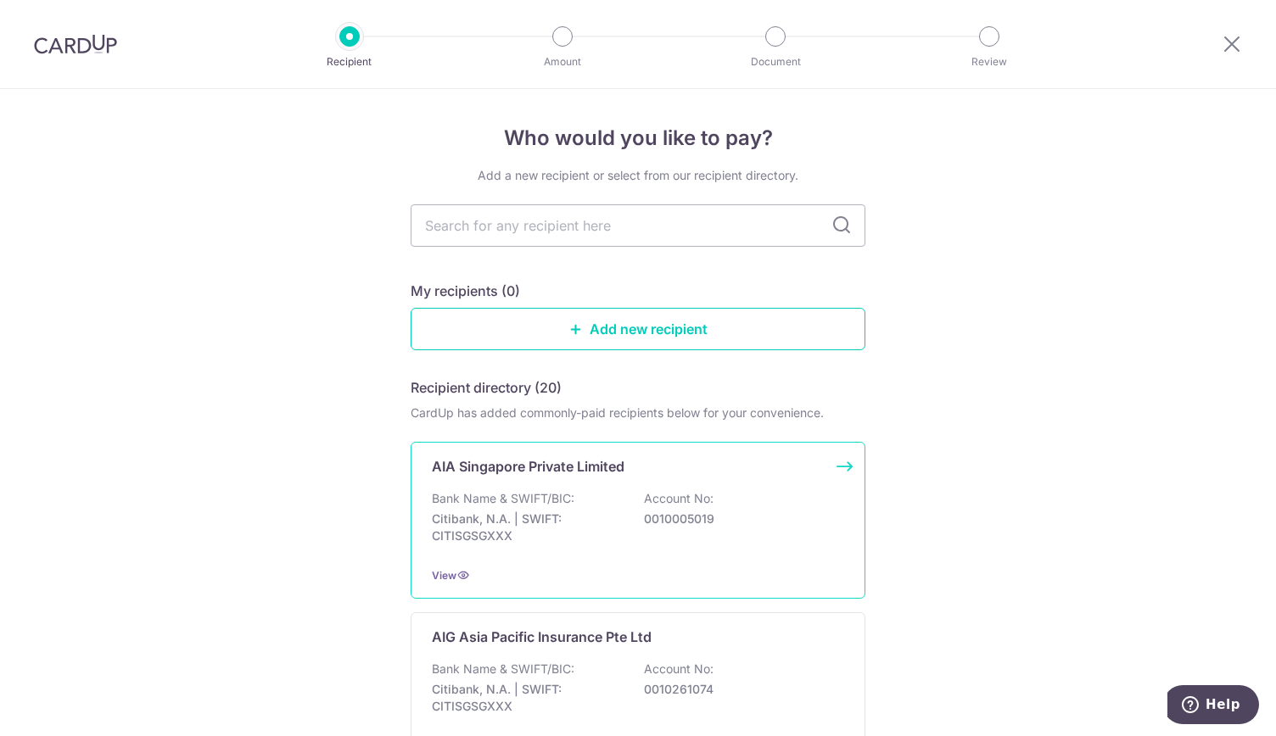
click at [788, 495] on div "Bank Name & SWIFT/BIC: Citibank, N.A. | SWIFT: CITISGSGXXX Account No: 00100050…" at bounding box center [638, 521] width 412 height 63
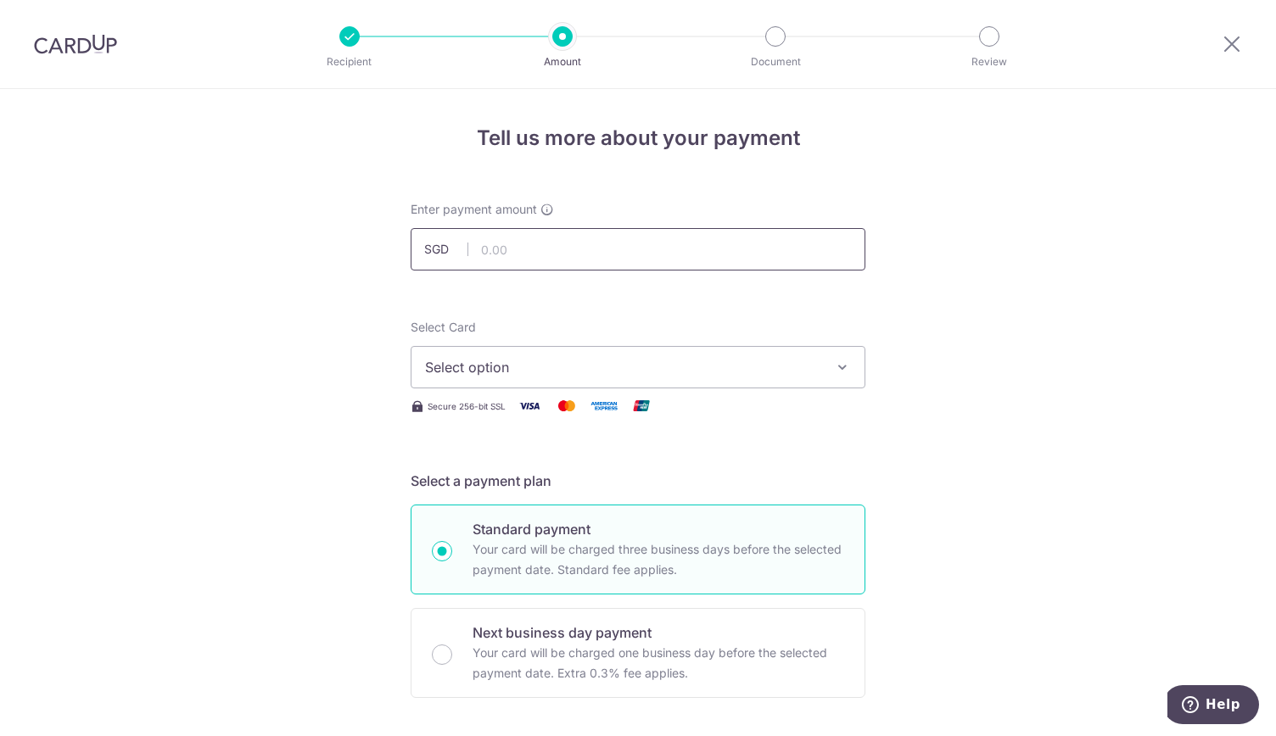
click at [810, 243] on input "text" at bounding box center [638, 249] width 455 height 42
type input "1,450.63"
click at [657, 374] on span "Select option" at bounding box center [622, 367] width 395 height 20
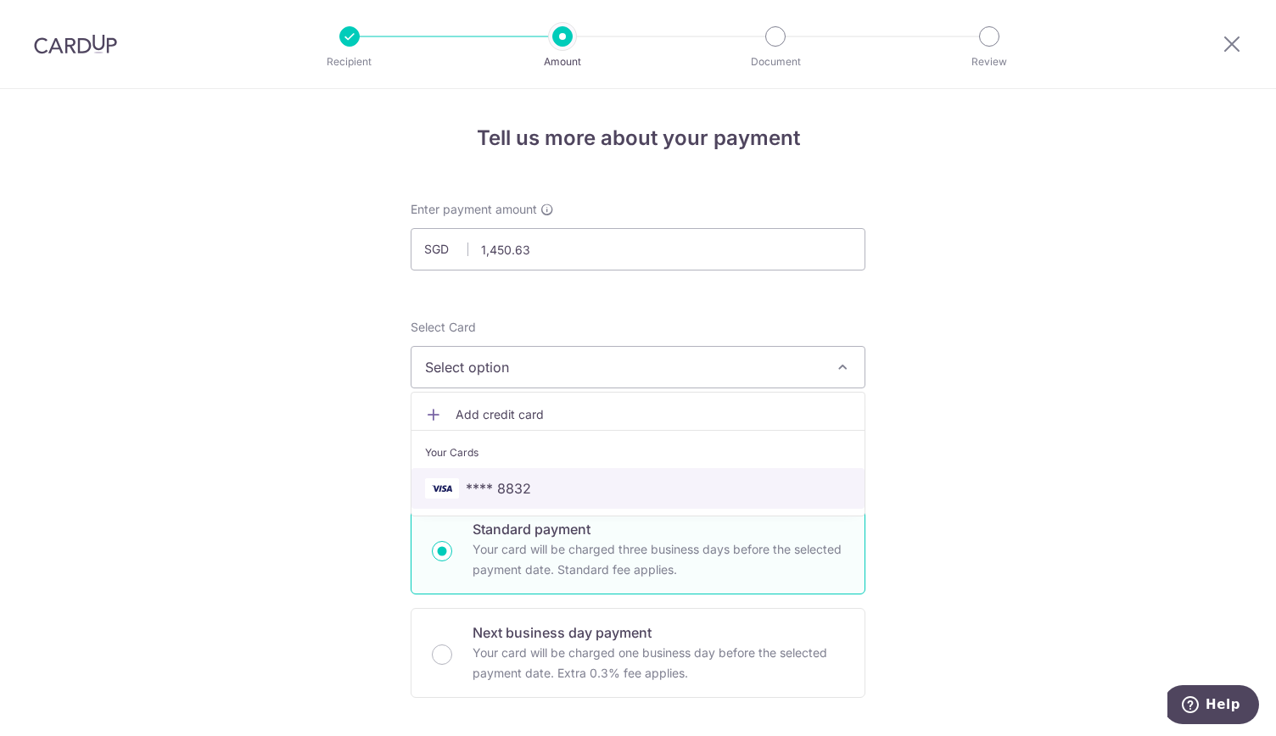
click at [561, 492] on span "**** 8832" at bounding box center [638, 489] width 426 height 20
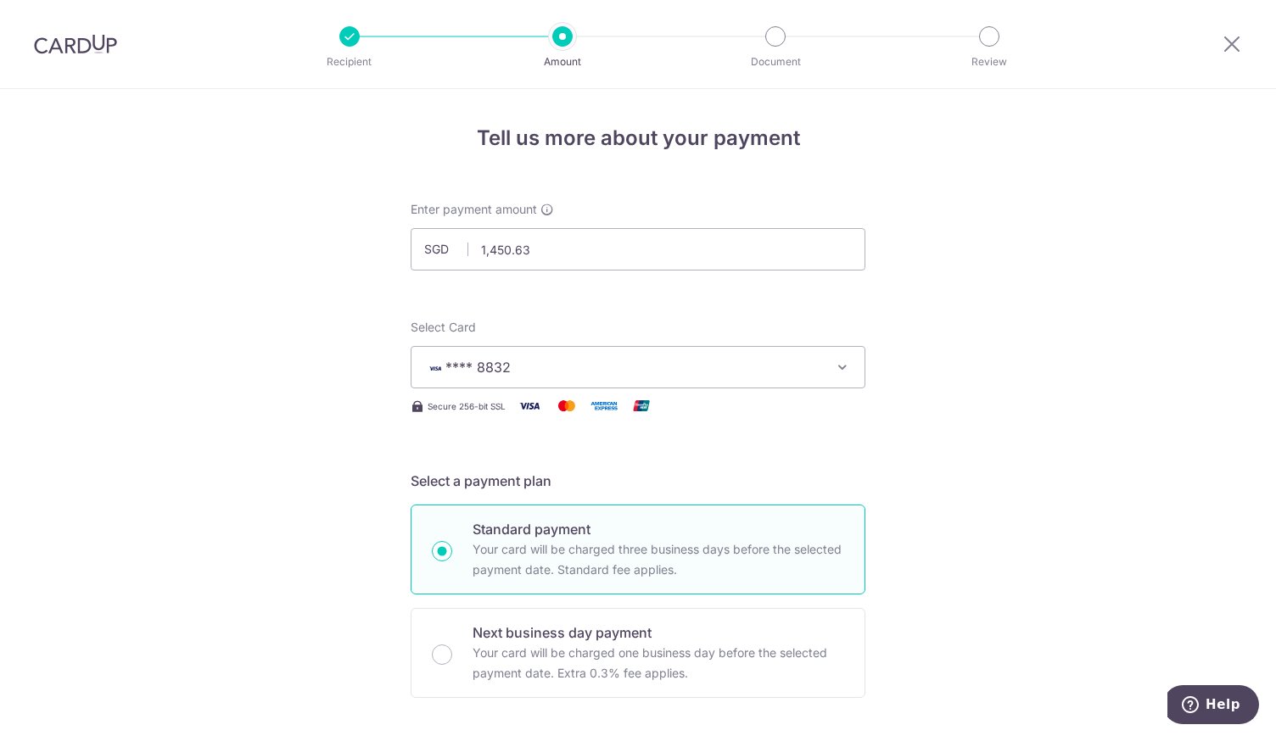
scroll to position [258, 0]
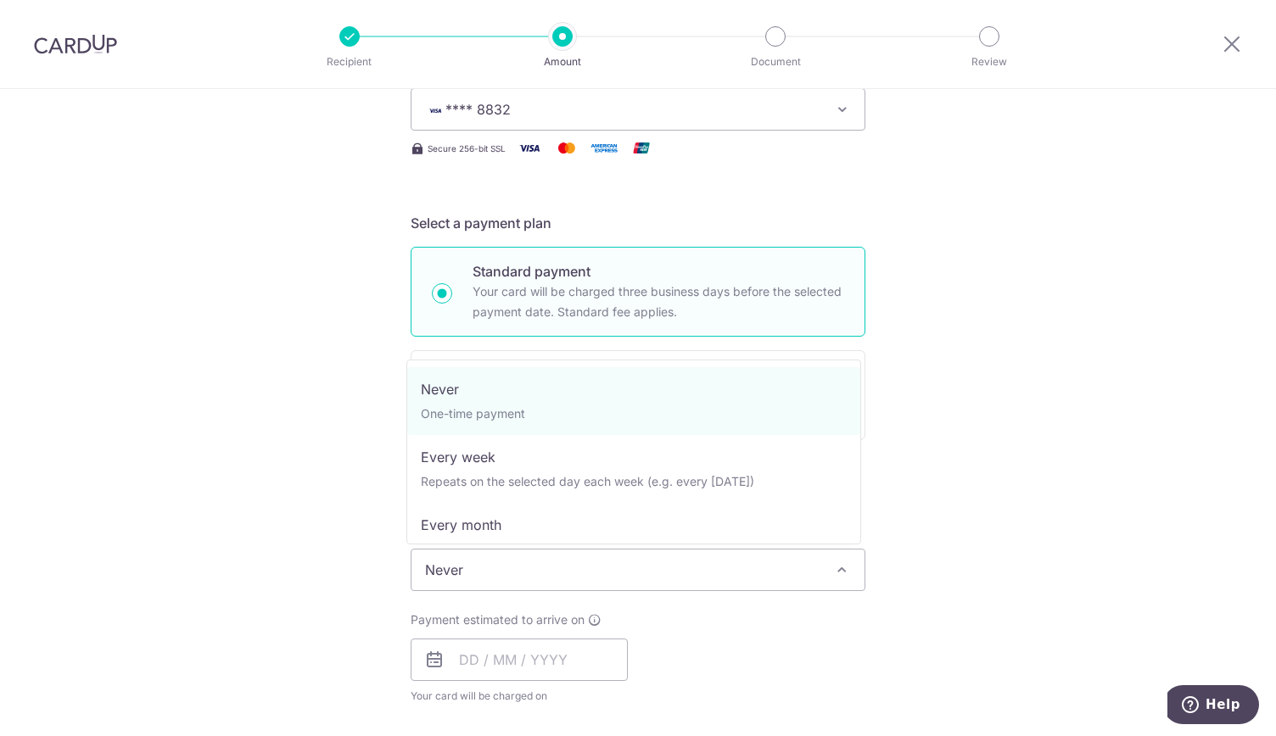
click at [557, 563] on span "Never" at bounding box center [638, 570] width 453 height 41
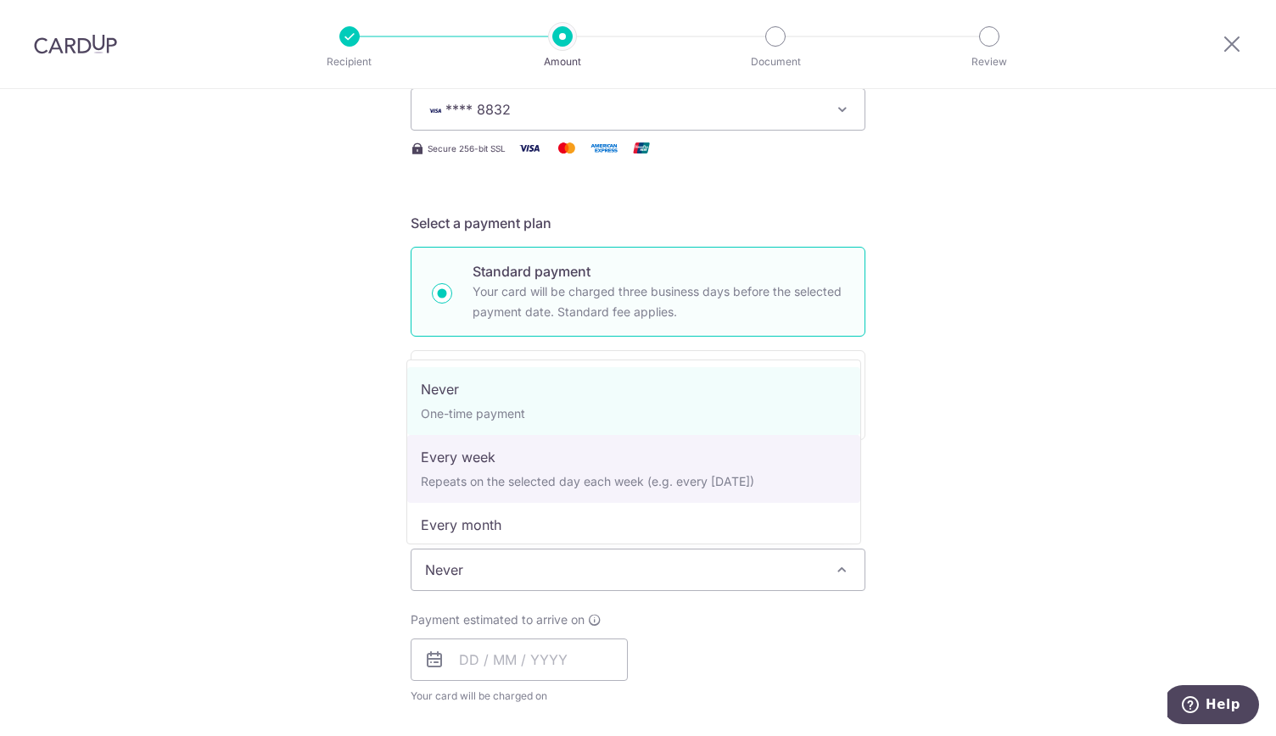
select select "2"
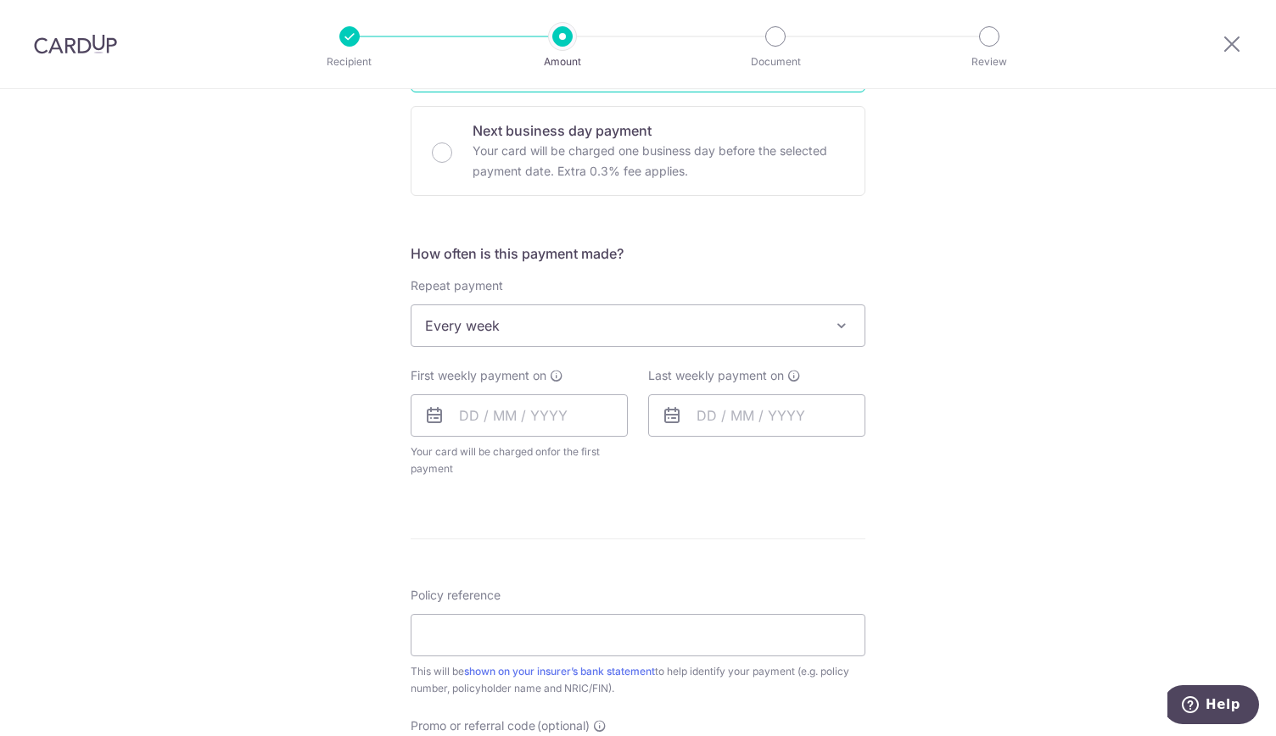
scroll to position [504, 0]
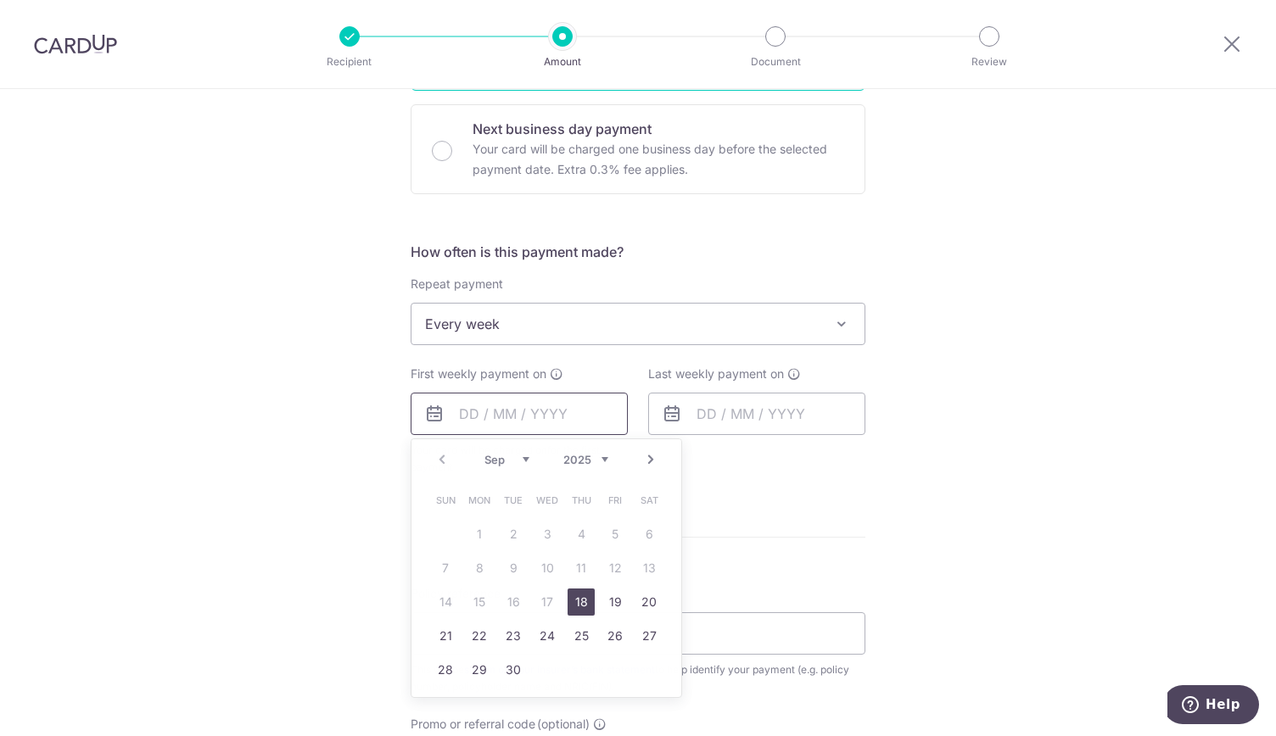
click at [489, 419] on input "text" at bounding box center [519, 414] width 217 height 42
click at [571, 597] on link "18" at bounding box center [581, 602] width 27 height 27
type input "18/09/2025"
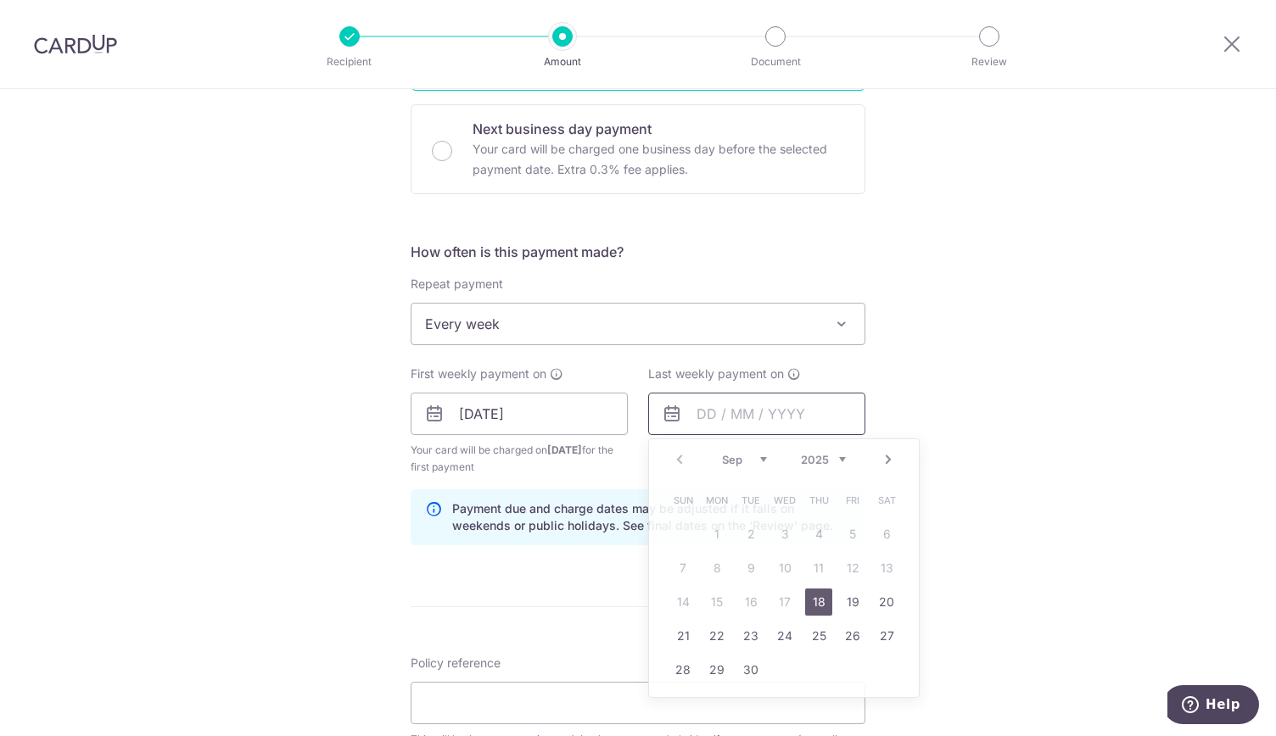
click at [759, 420] on input "text" at bounding box center [756, 414] width 217 height 42
click at [847, 639] on link "26" at bounding box center [852, 636] width 27 height 27
type input "26/09/2025"
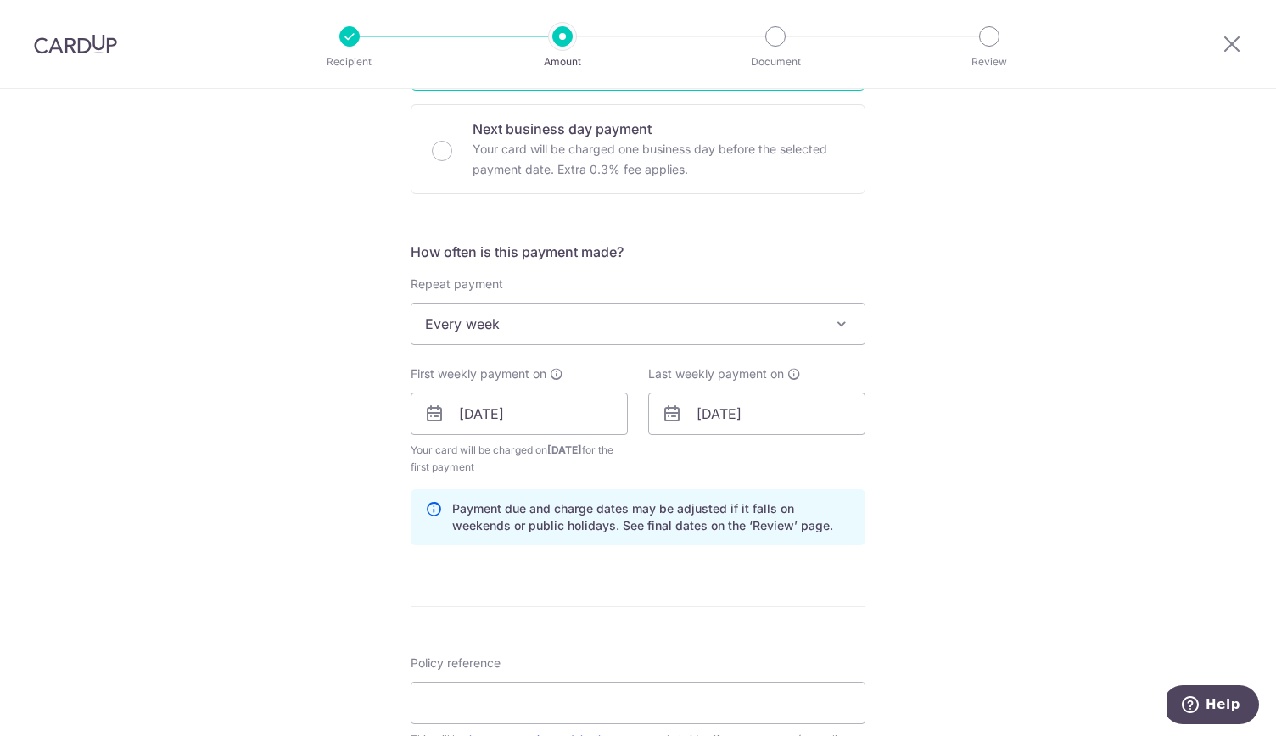
click at [1052, 497] on div "Tell us more about your payment Enter payment amount SGD 1,450.63 1450.63 Selec…" at bounding box center [638, 395] width 1276 height 1621
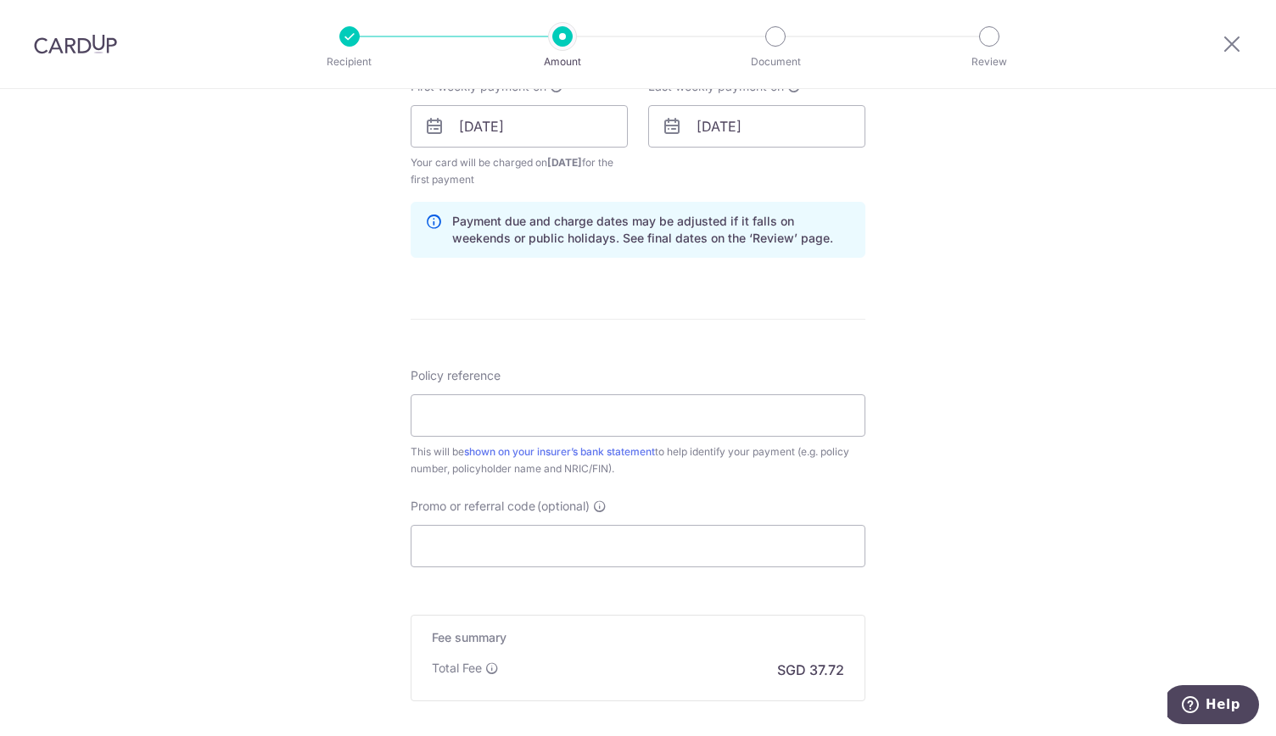
scroll to position [795, 0]
click at [674, 410] on input "Policy reference" at bounding box center [638, 412] width 455 height 42
type input "R"
type input "L547652584"
click at [1015, 514] on div "Tell us more about your payment Enter payment amount SGD 1,450.63 1450.63 Selec…" at bounding box center [638, 104] width 1276 height 1621
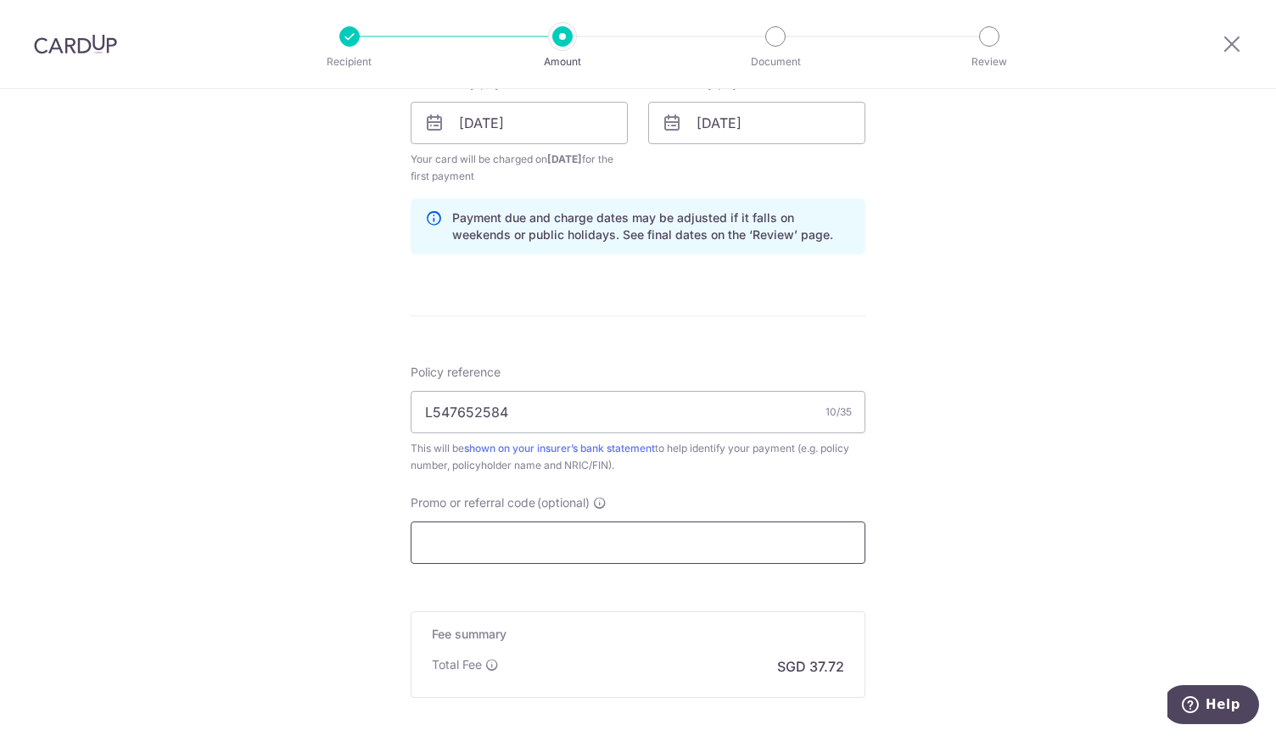
click at [595, 542] on input "Promo or referral code (optional)" at bounding box center [638, 543] width 455 height 42
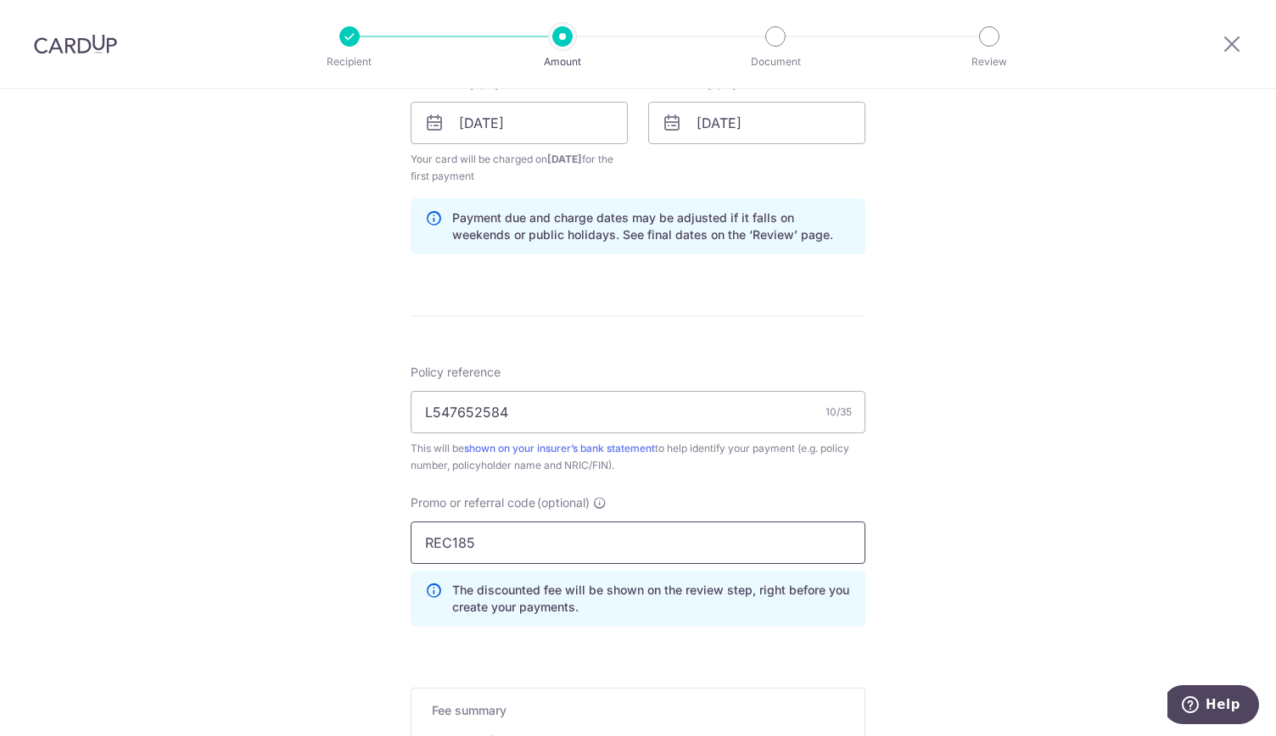
drag, startPoint x: 831, startPoint y: 535, endPoint x: 959, endPoint y: 514, distance: 129.9
click at [959, 514] on div "Tell us more about your payment Enter payment amount SGD 1,450.63 1450.63 Selec…" at bounding box center [638, 143] width 1276 height 1698
type input "REC185"
click at [959, 514] on div "Tell us more about your payment Enter payment amount SGD 1,450.63 1450.63 Selec…" at bounding box center [638, 143] width 1276 height 1698
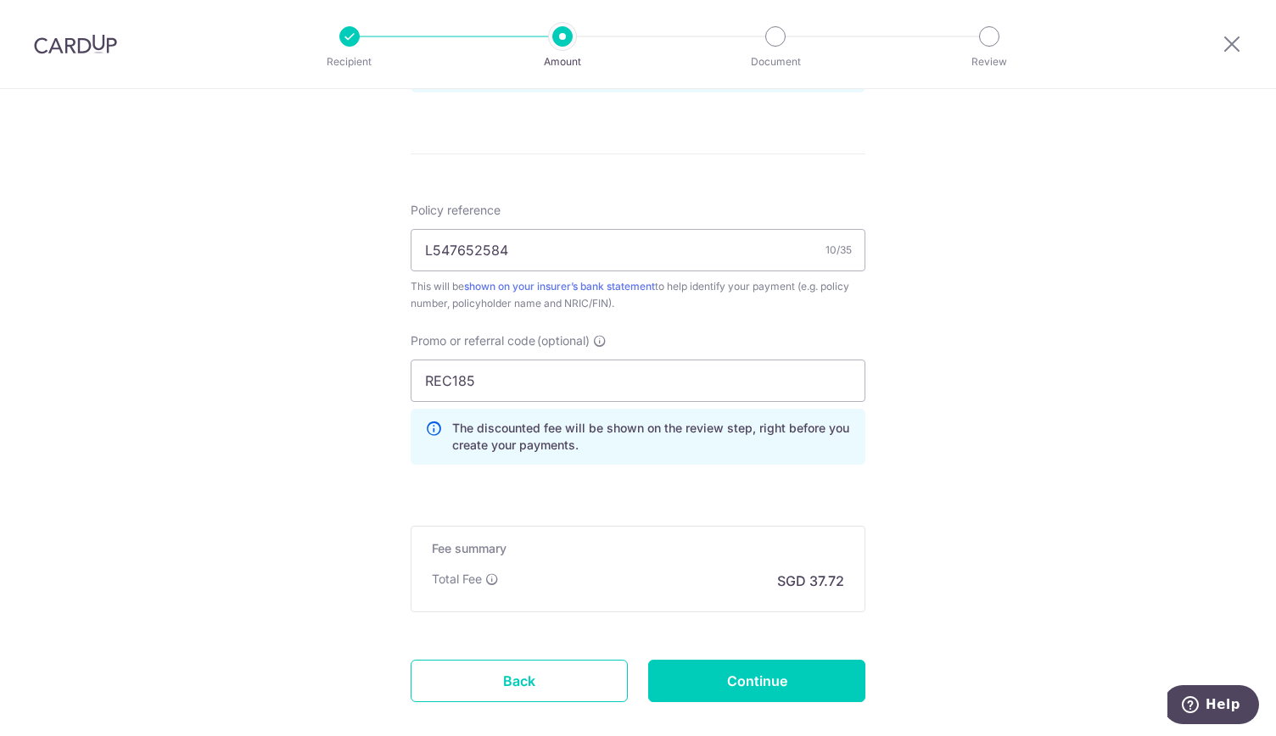
scroll to position [958, 0]
click at [785, 675] on input "Continue" at bounding box center [756, 680] width 217 height 42
type input "Create Schedule"
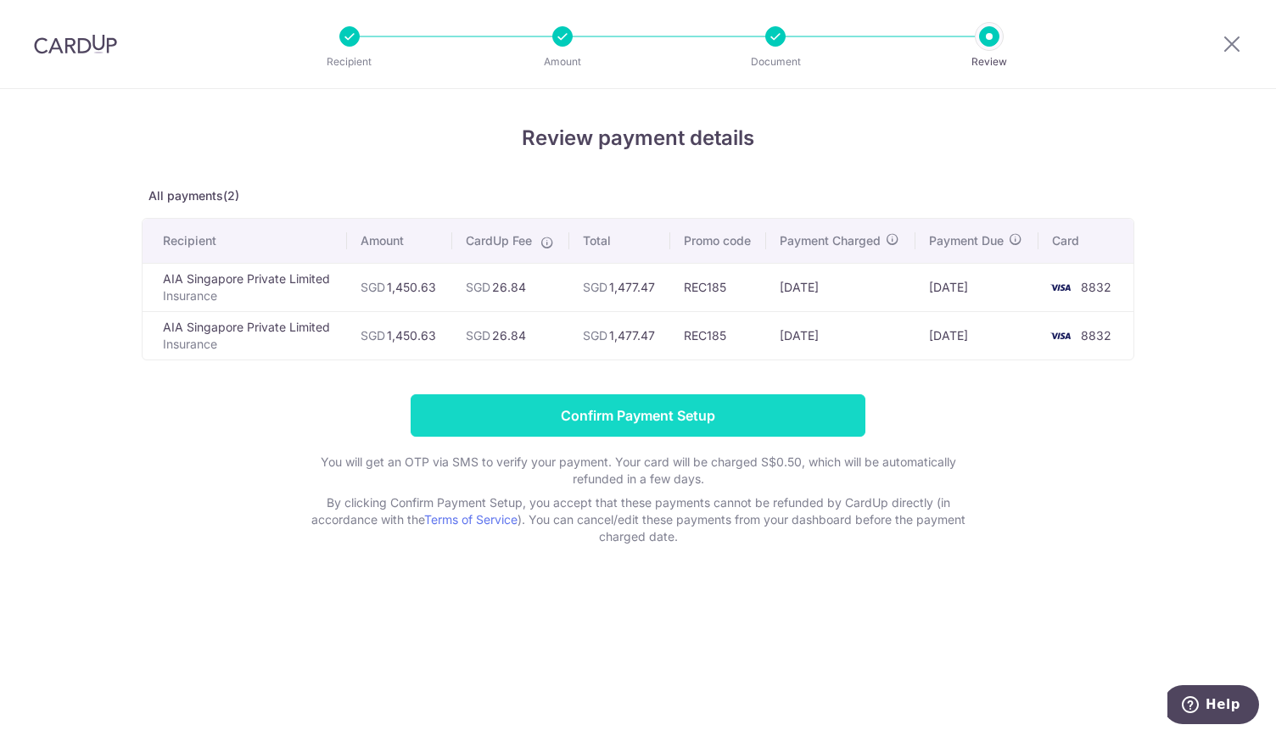
click at [774, 410] on input "Confirm Payment Setup" at bounding box center [638, 416] width 455 height 42
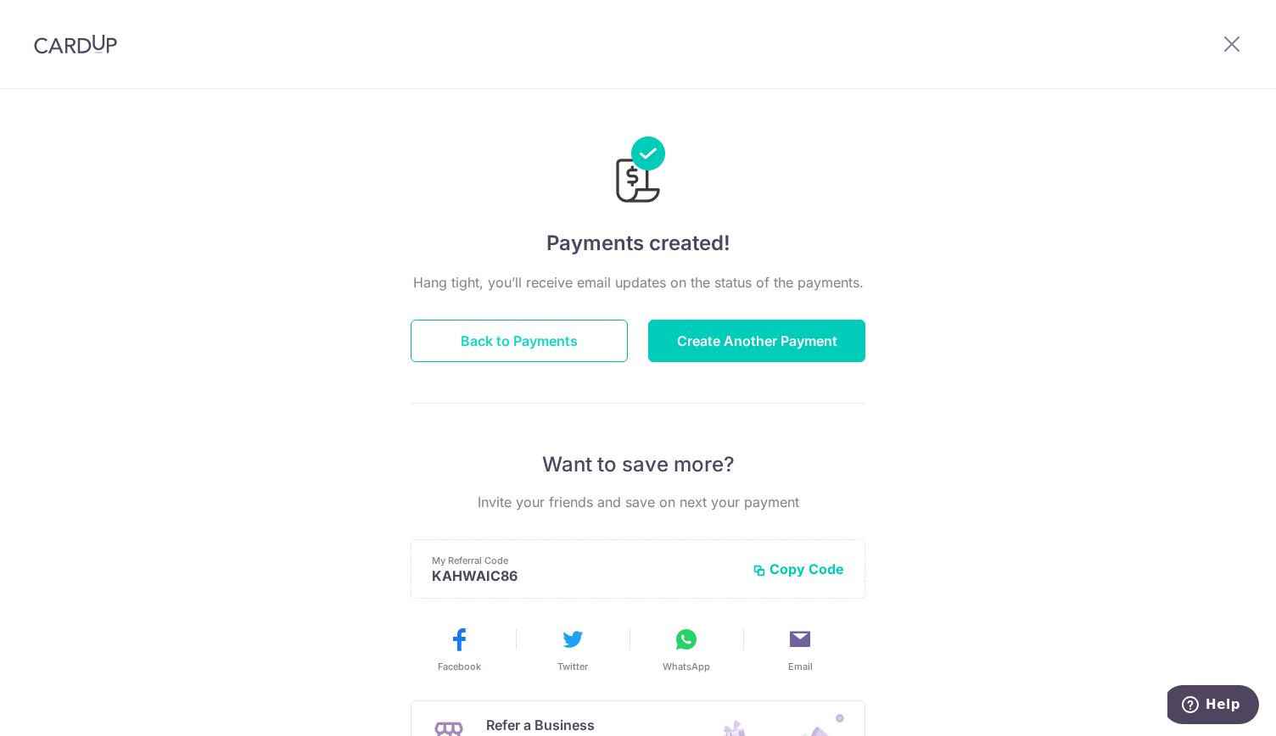
click at [543, 339] on button "Back to Payments" at bounding box center [519, 341] width 217 height 42
